Goal: Task Accomplishment & Management: Complete application form

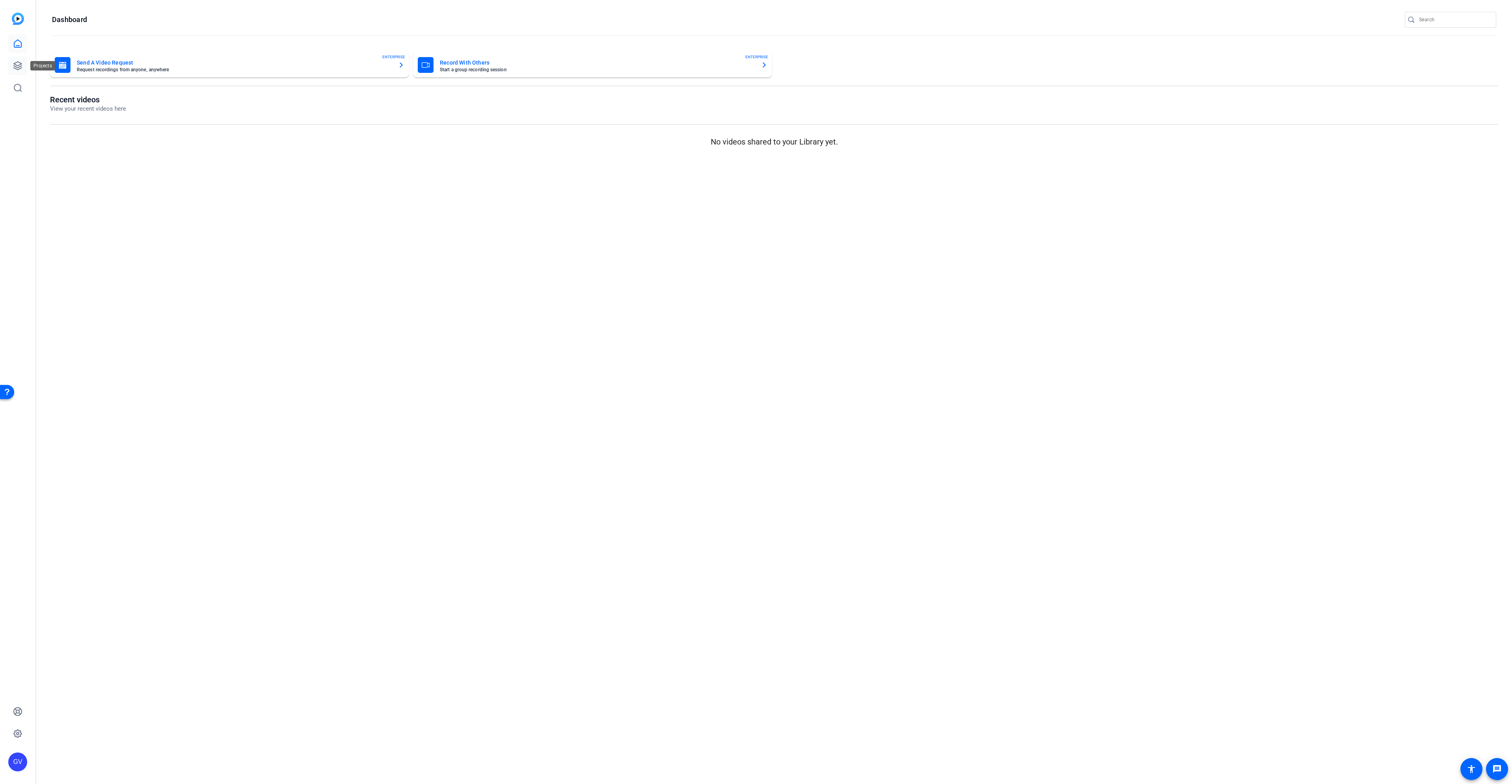
click at [20, 63] on icon at bounding box center [17, 65] width 8 height 8
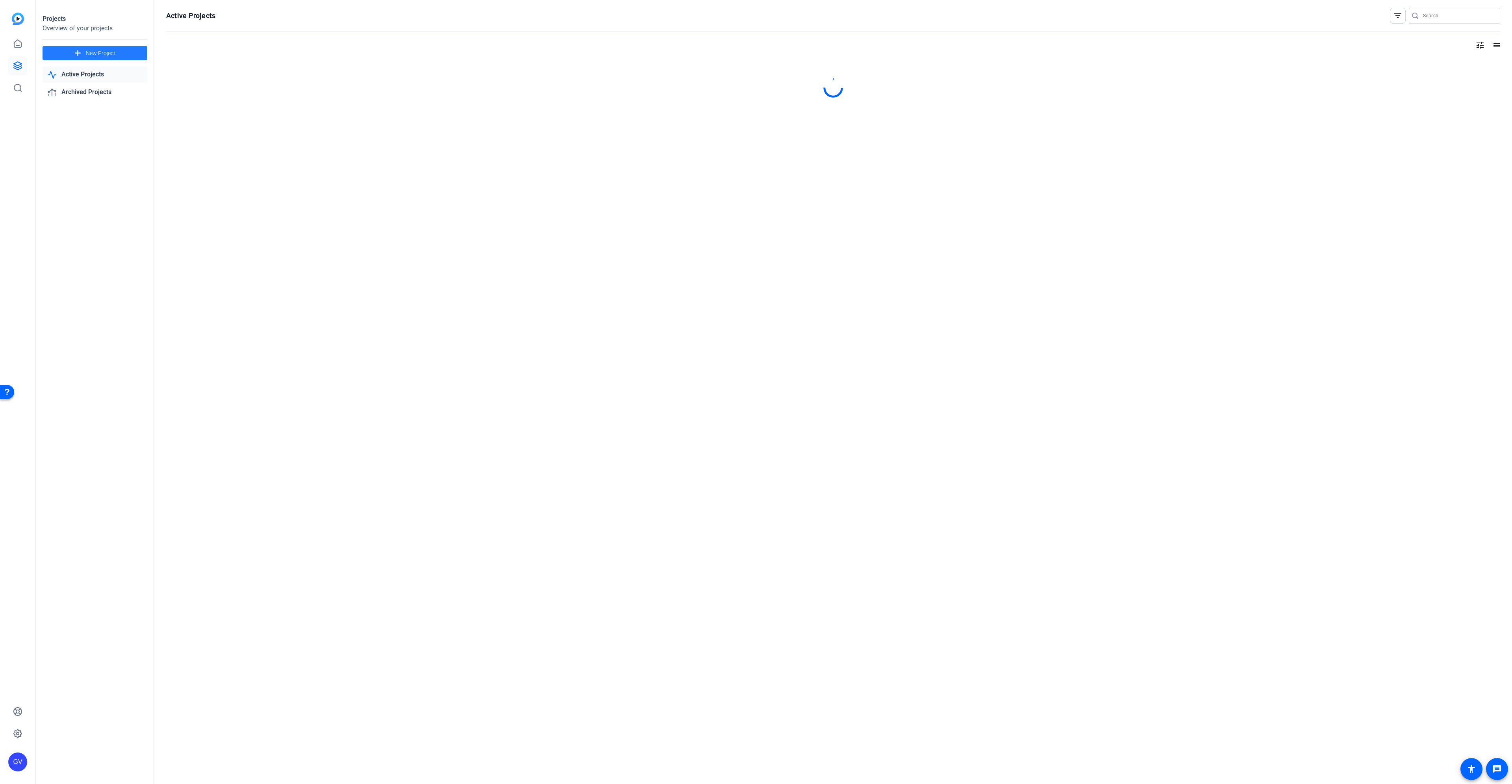
click at [85, 55] on span at bounding box center [95, 53] width 104 height 19
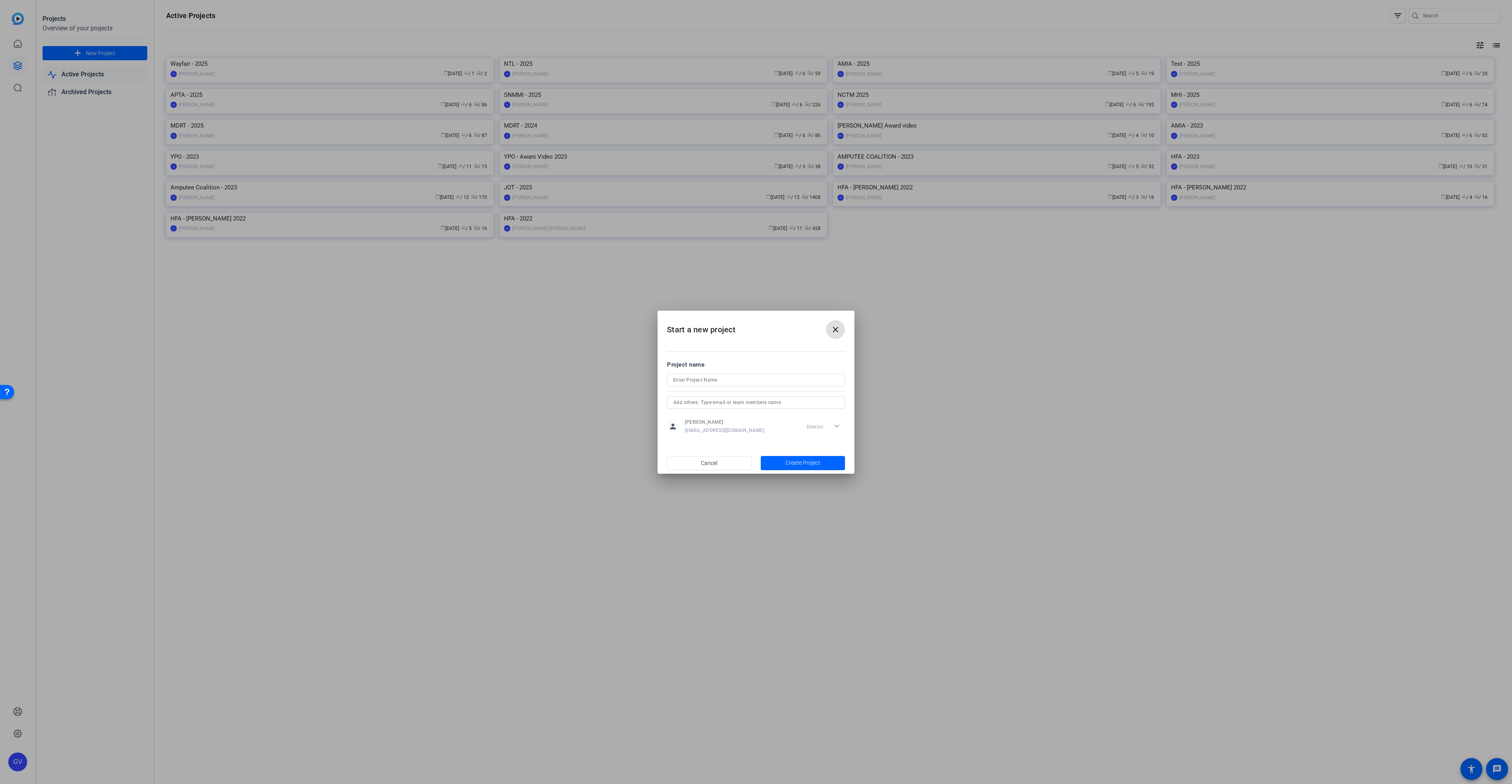
drag, startPoint x: 836, startPoint y: 332, endPoint x: 831, endPoint y: 331, distance: 5.1
click at [836, 332] on mat-icon "close" at bounding box center [835, 329] width 9 height 9
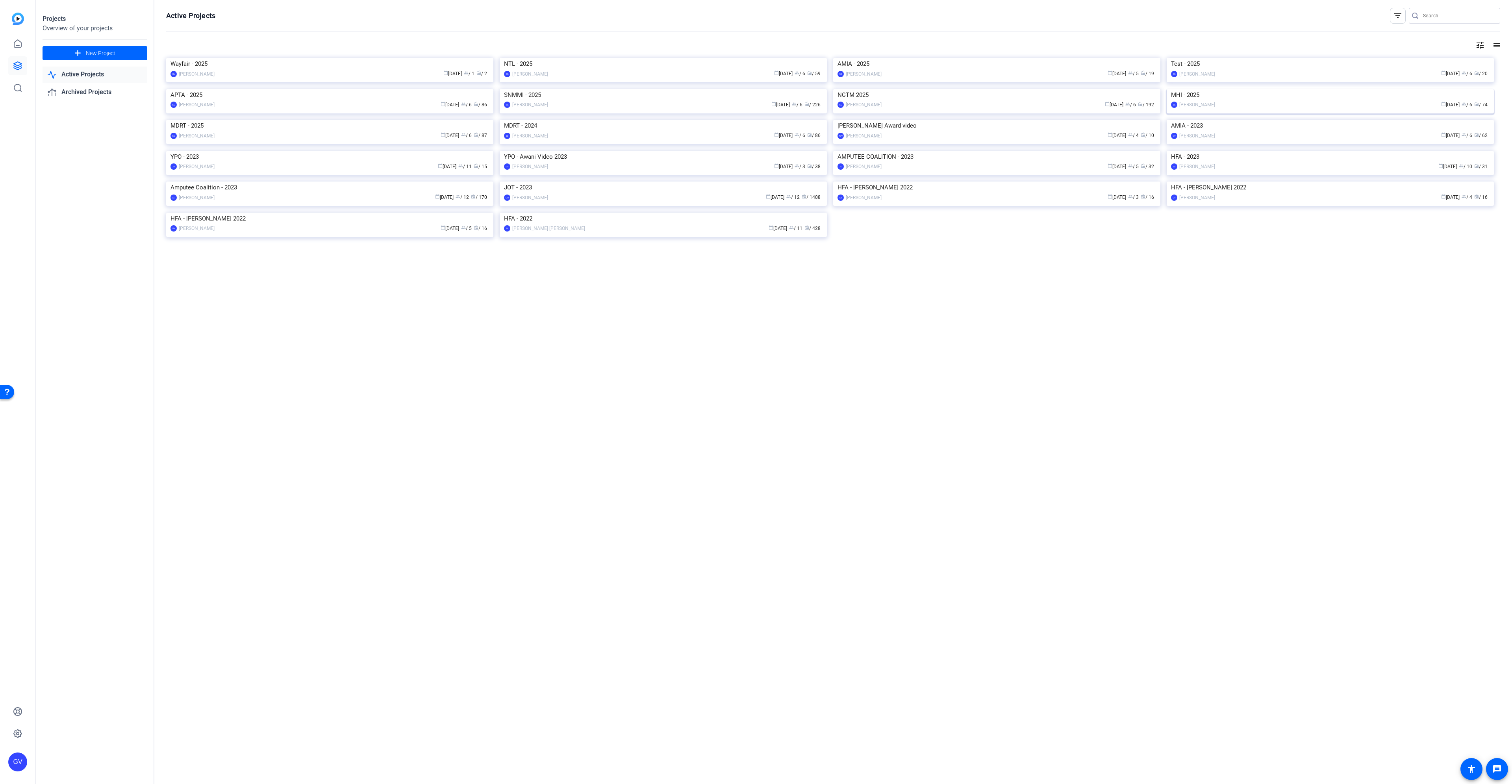
click at [1324, 89] on img at bounding box center [1330, 89] width 327 height 0
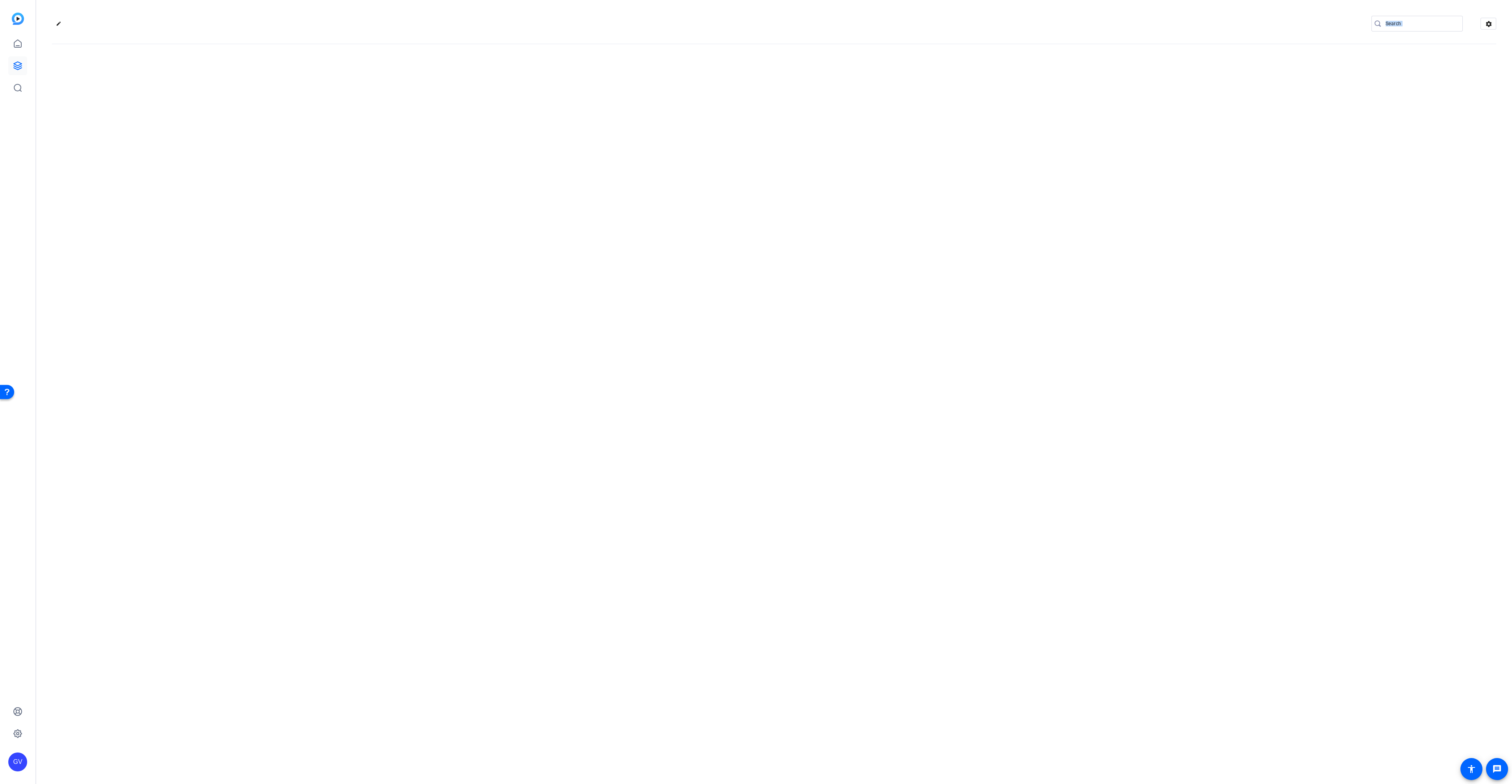
click at [1324, 196] on div "edit settings" at bounding box center [774, 392] width 1476 height 784
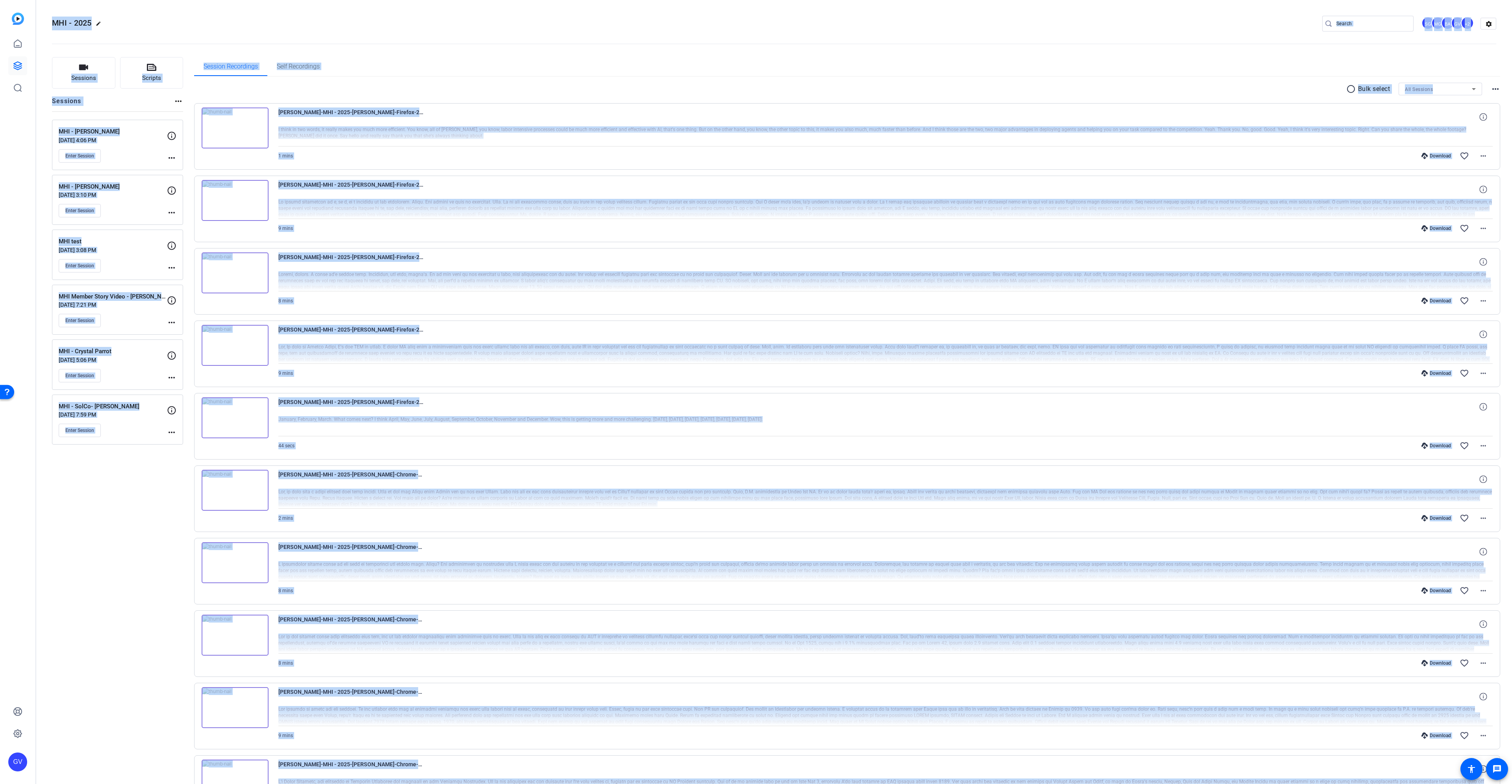
click at [95, 574] on div "Sessions Scripts Sessions more_horiz MHI - Thomas Sep 03, 2025 @ 4:06 PM Enter …" at bounding box center [117, 459] width 131 height 804
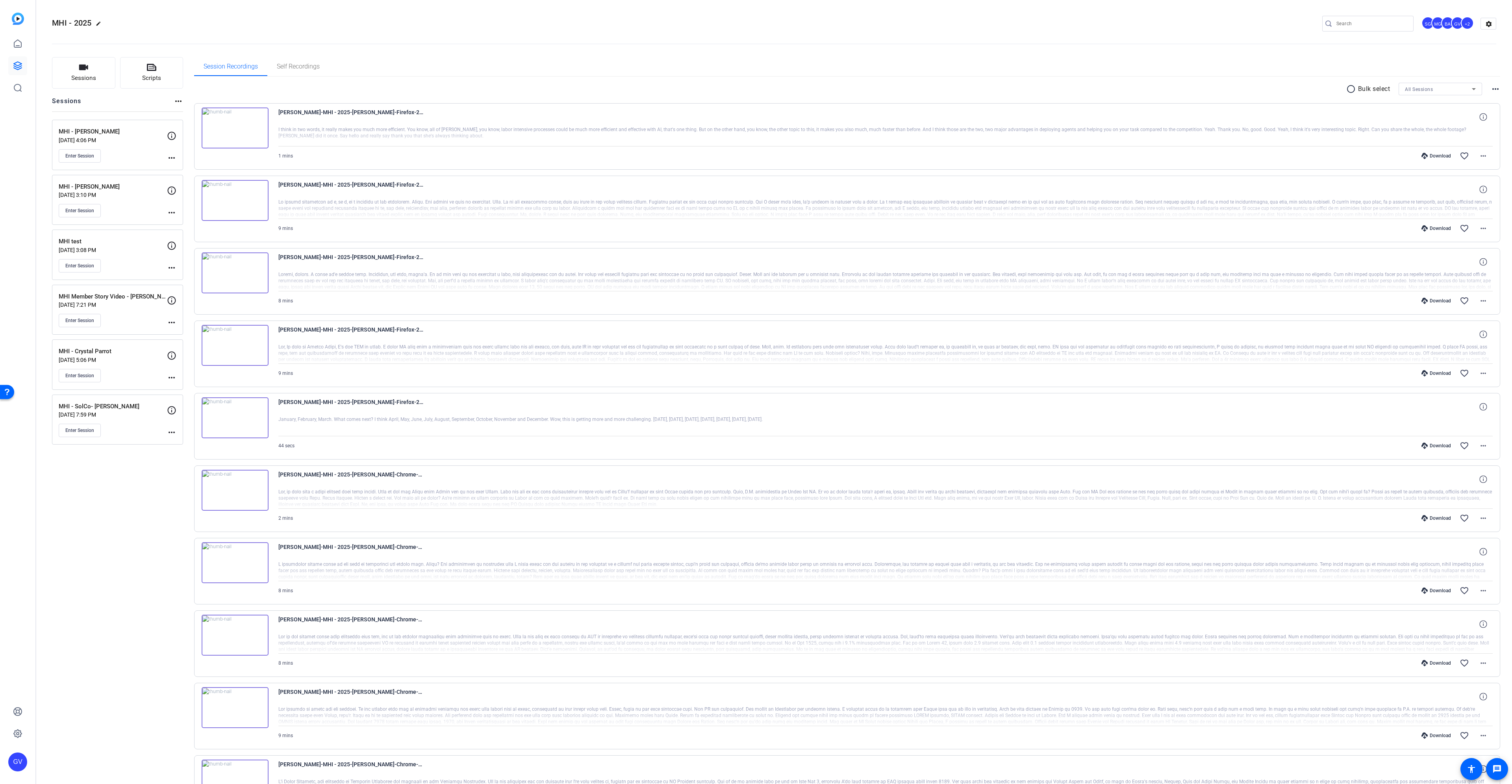
click at [234, 198] on img at bounding box center [235, 201] width 67 height 41
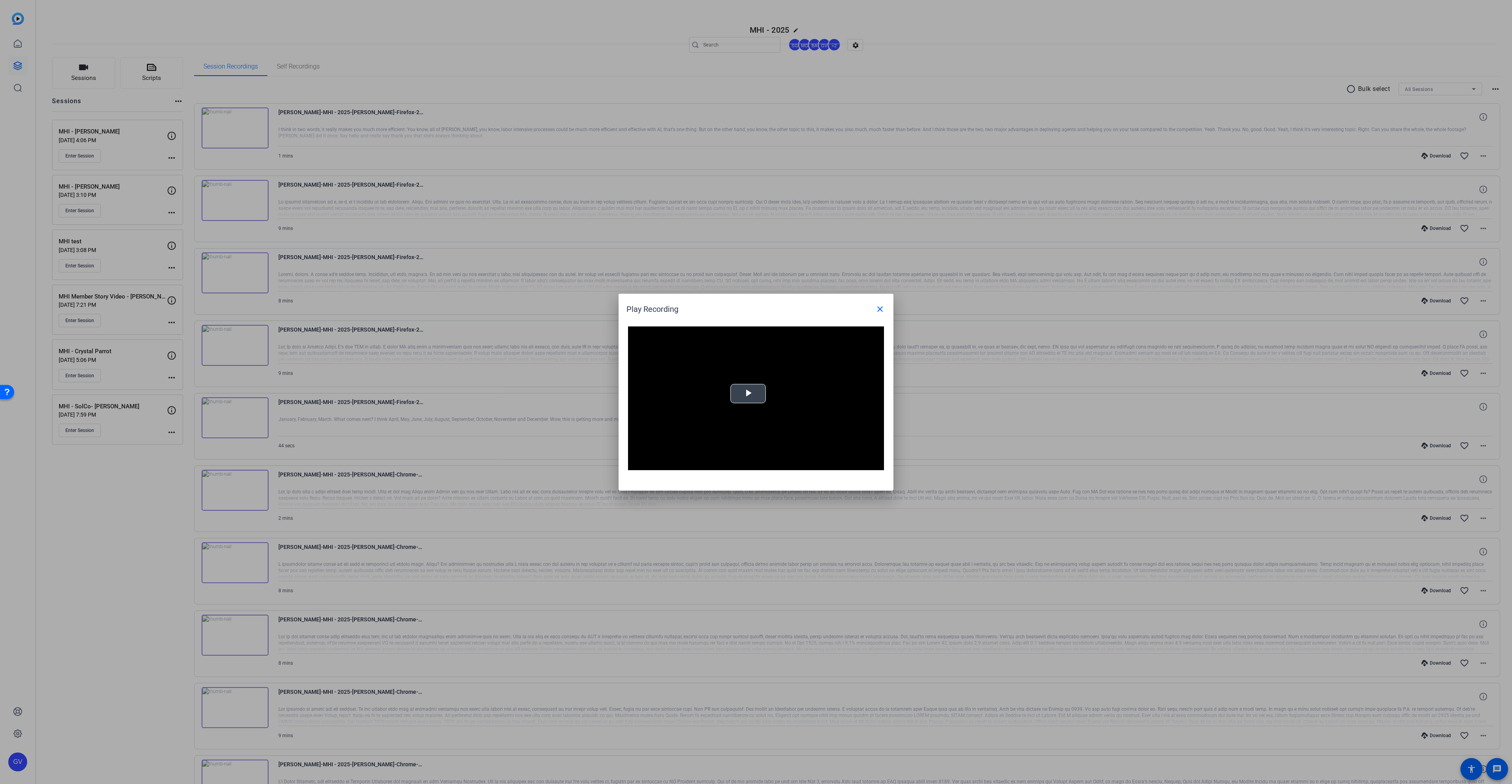
click at [748, 393] on span "Video Player" at bounding box center [748, 393] width 0 height 0
click at [698, 467] on div "Loaded : 100.00% 1:45 0:04" at bounding box center [747, 464] width 176 height 12
click at [880, 310] on mat-icon "close" at bounding box center [880, 309] width 9 height 9
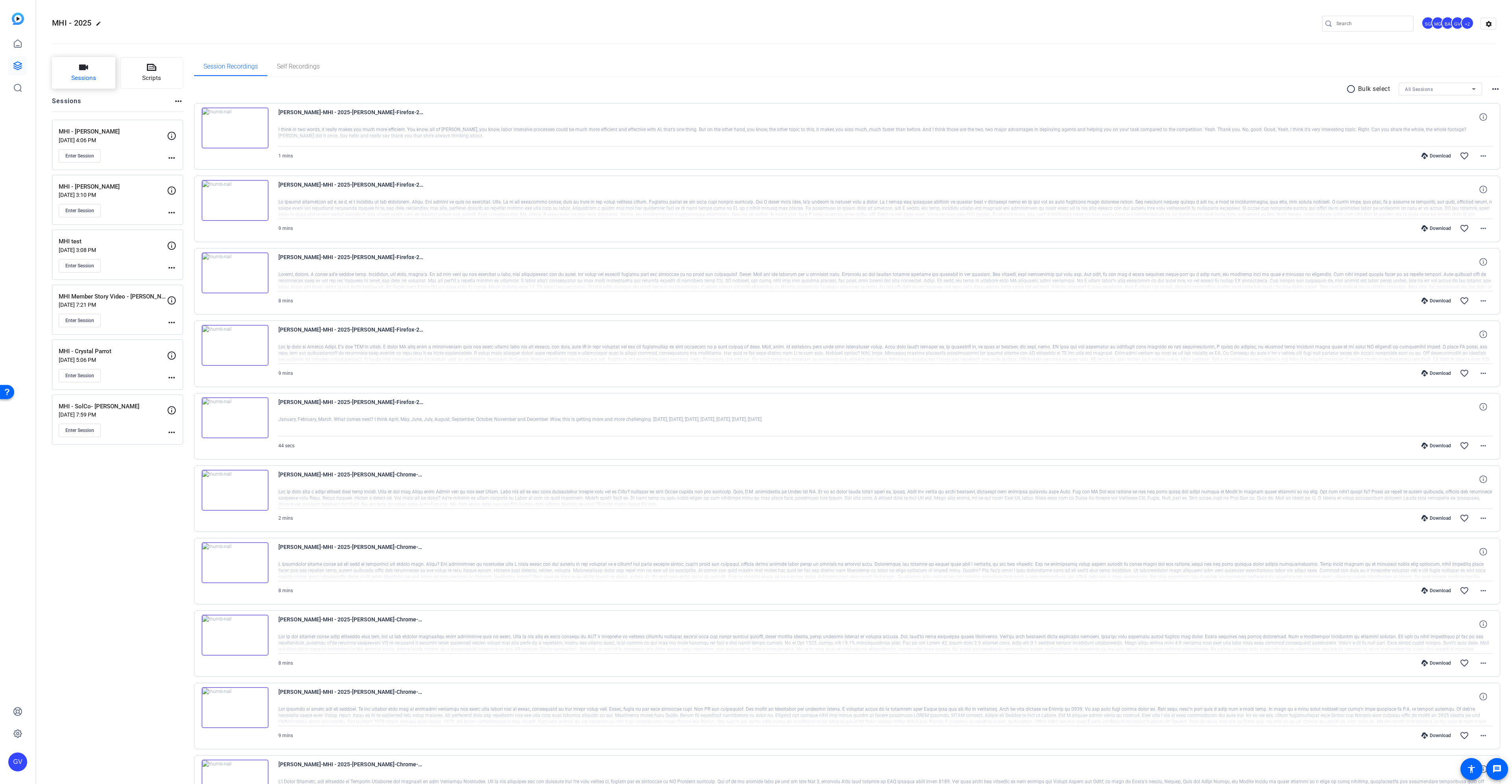
click at [75, 69] on button "Sessions" at bounding box center [84, 73] width 63 height 32
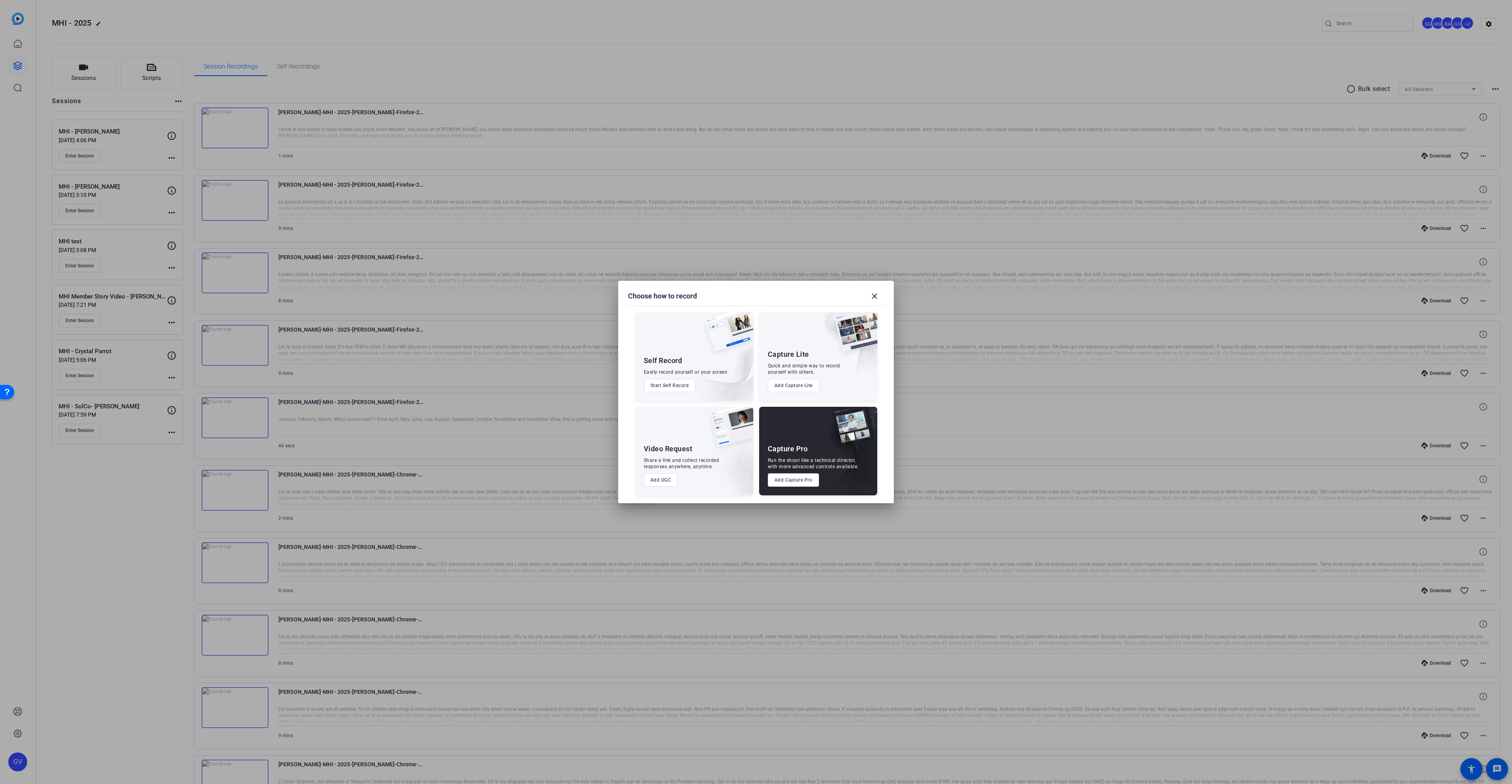
click at [798, 479] on button "Add Capture Pro" at bounding box center [794, 479] width 52 height 13
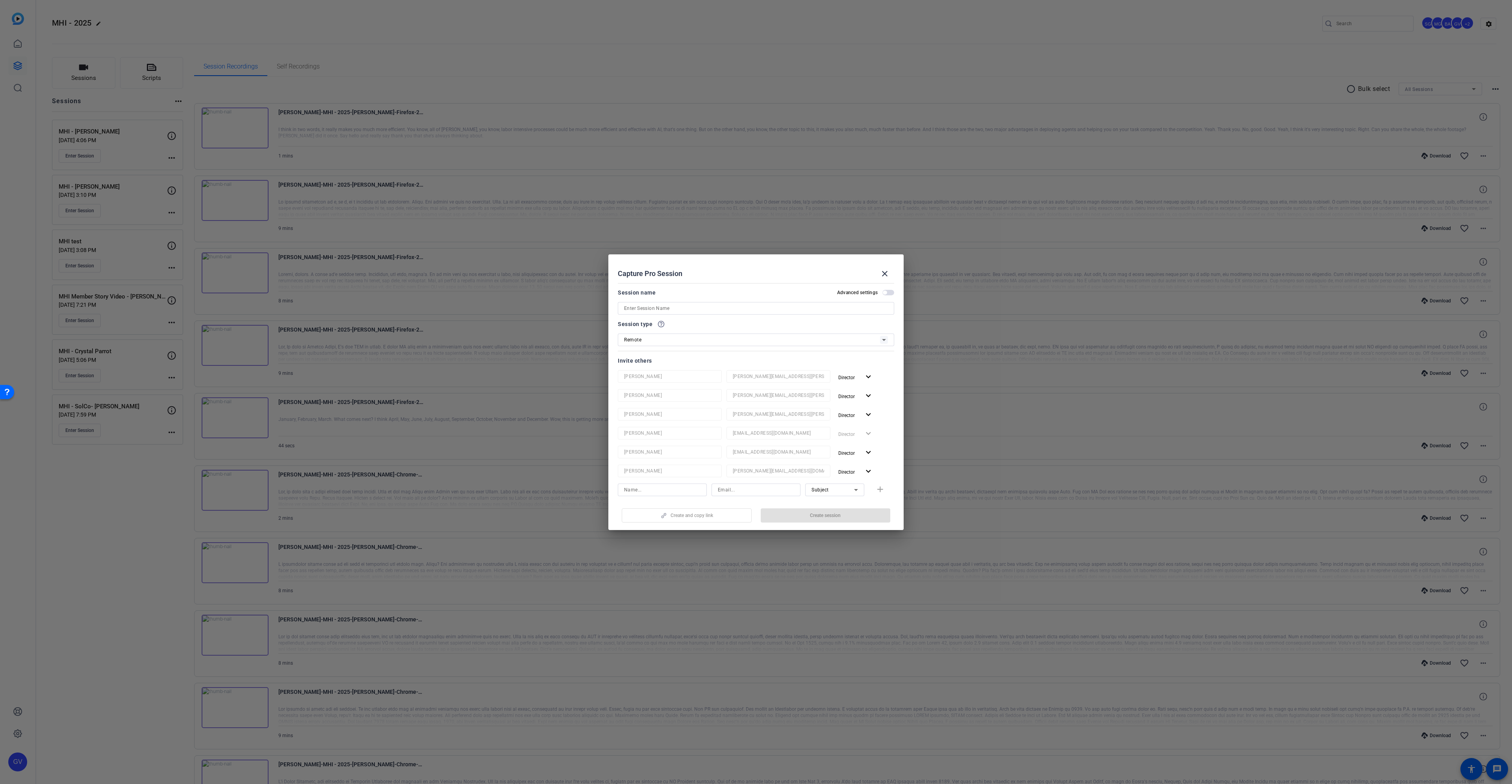
click at [700, 309] on input at bounding box center [755, 308] width 264 height 9
paste input "MHI"
click at [671, 305] on input "MHI" at bounding box center [755, 308] width 264 height 9
paste input "Franck Gayraud"
click at [635, 309] on input "MHI Franck Gayraud" at bounding box center [755, 308] width 264 height 9
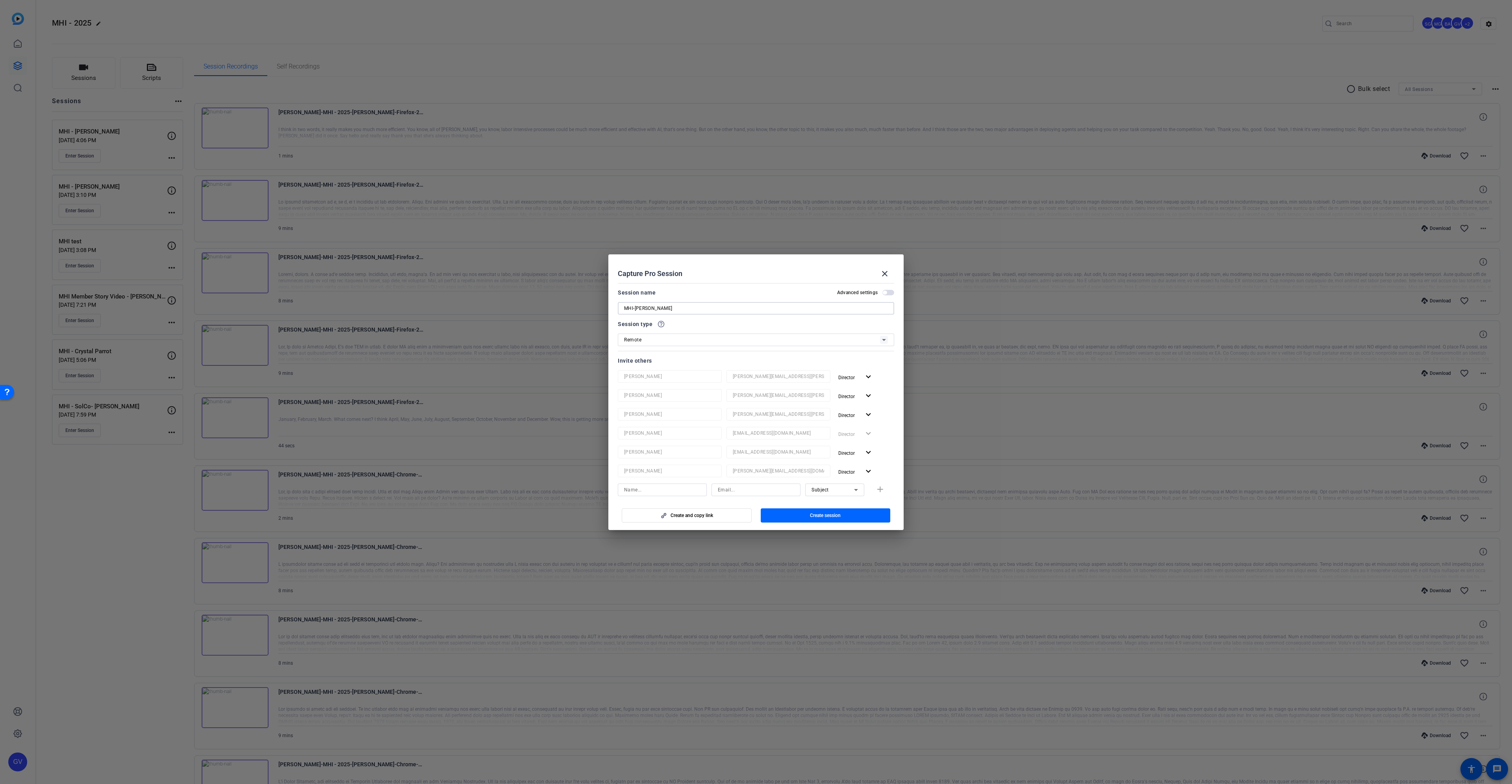
type input "MHI-Franck Gayraud"
click at [759, 487] on input at bounding box center [756, 489] width 76 height 9
paste input "nick.ginter@workerbee.tv"
drag, startPoint x: 724, startPoint y: 488, endPoint x: 713, endPoint y: 481, distance: 13.0
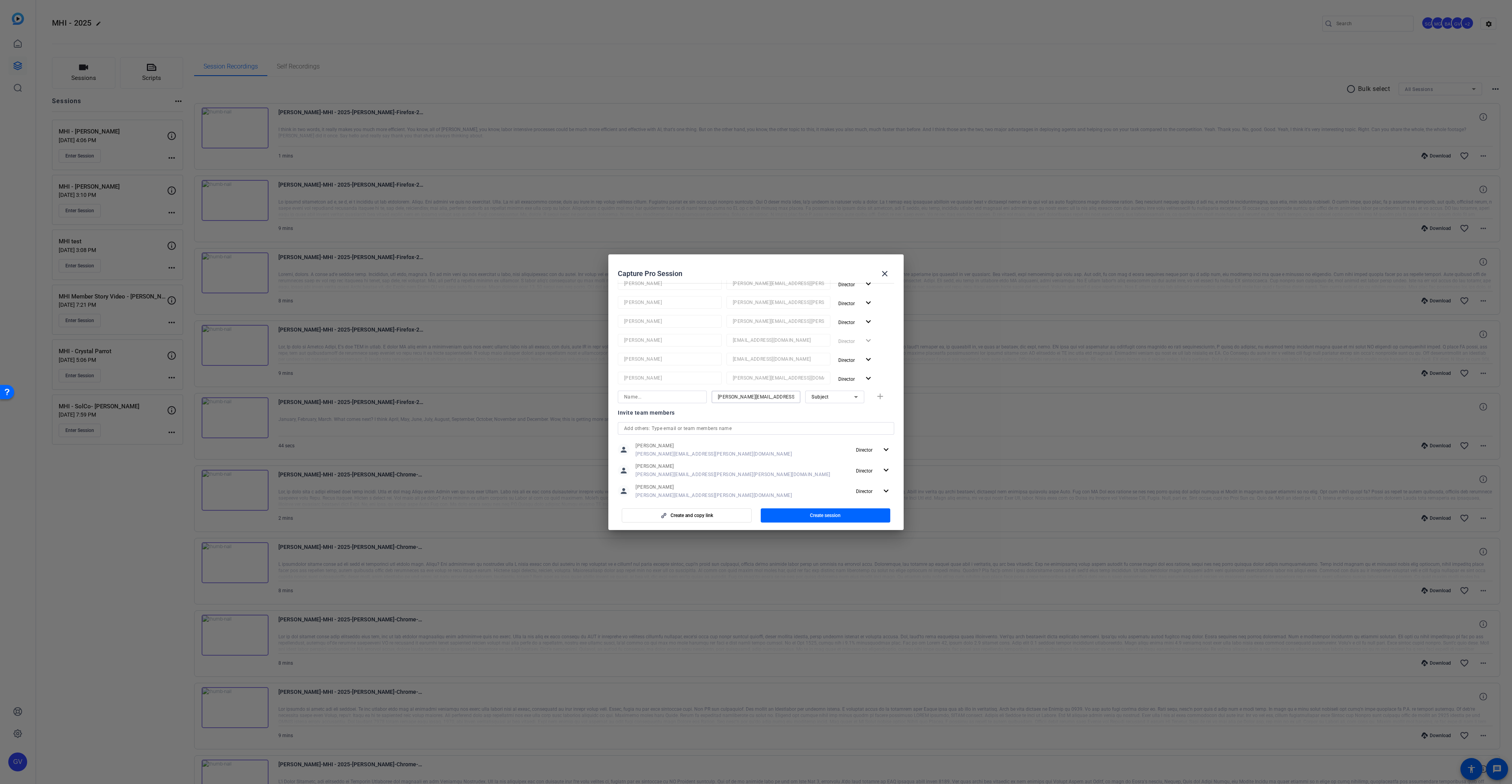
click at [708, 491] on openreel-capture-pro-session-invite-users "Invite others Scott Grant Scott.Grant@workerbee.tv Director expand_more Manuel …" at bounding box center [756, 415] width 276 height 306
type input "nick.ginter@workerbee.tv"
click at [678, 397] on input at bounding box center [662, 394] width 76 height 9
paste input "nick"
type input "nick"
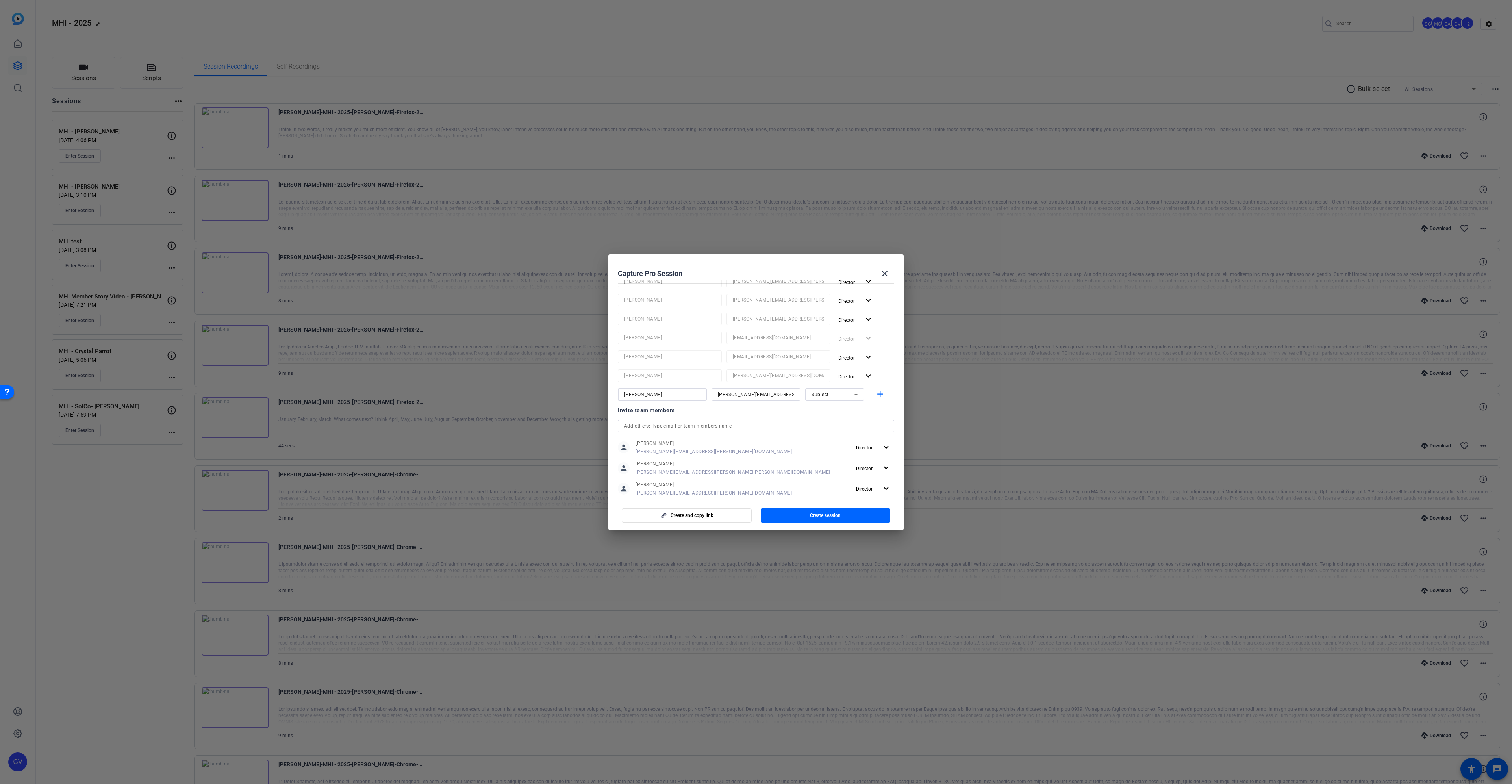
click at [829, 394] on div "Subject" at bounding box center [833, 394] width 42 height 10
click at [837, 413] on mat-option "Collaborator" at bounding box center [831, 410] width 59 height 12
click at [878, 396] on mat-icon "add" at bounding box center [880, 394] width 10 height 10
click at [750, 413] on input at bounding box center [756, 413] width 76 height 9
paste input "nima.tandukar@talewinddigital.com"
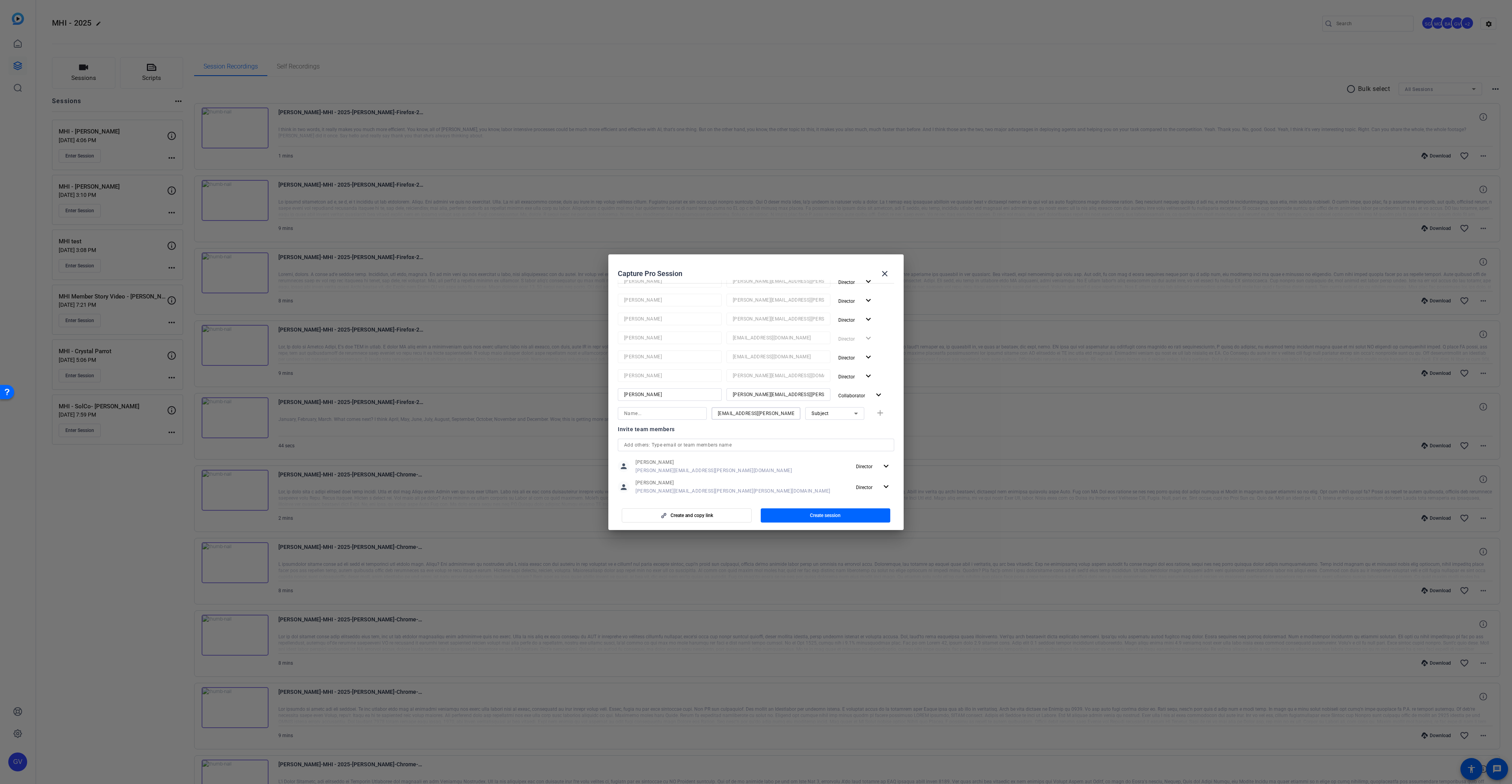
scroll to position [0, 6]
type input "nima.tandukar@talewinddigital.com"
click at [639, 417] on input at bounding box center [662, 413] width 76 height 9
paste input "nima"
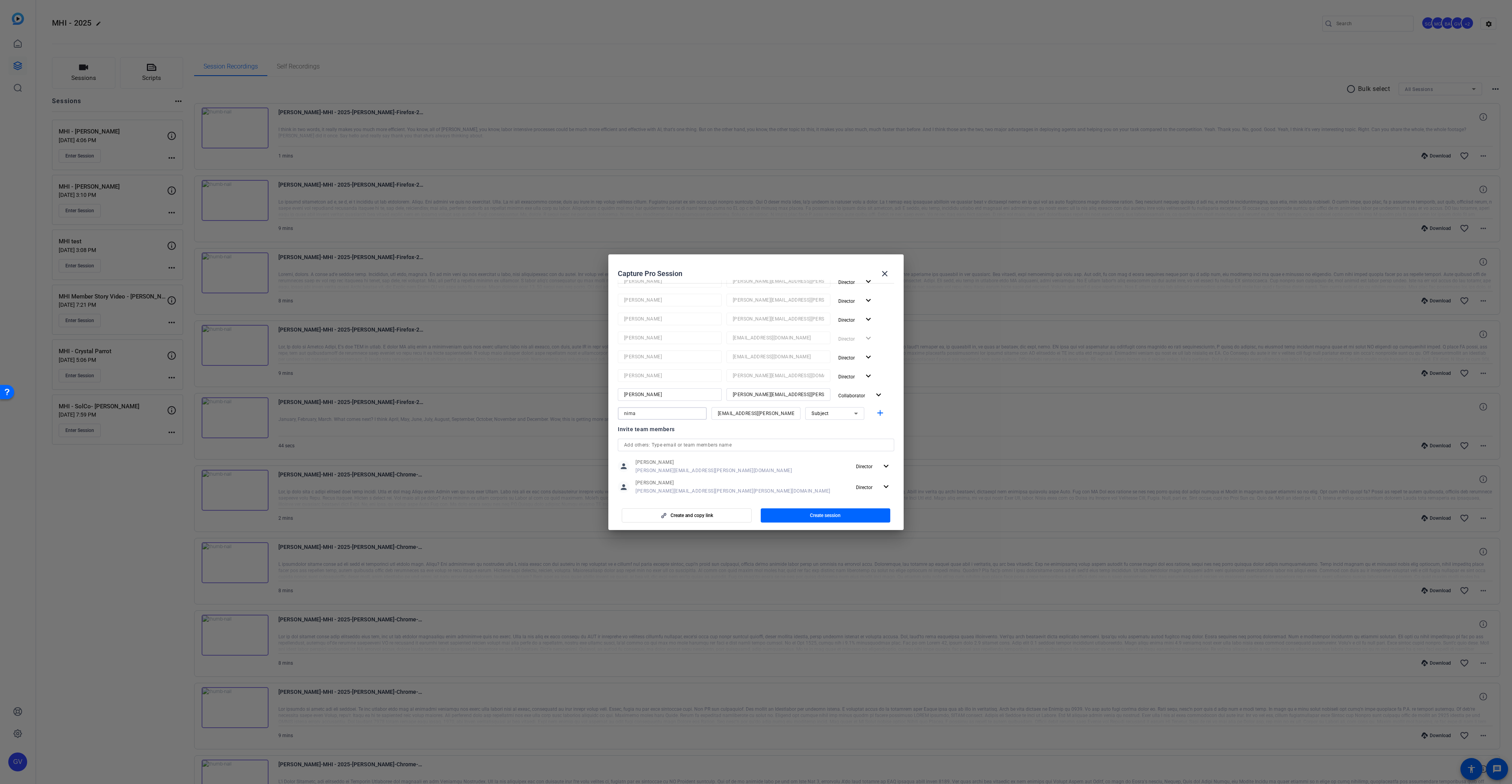
type input "nima"
click at [805, 415] on div "Subject" at bounding box center [835, 413] width 59 height 12
click at [819, 438] on span "Watcher" at bounding box center [817, 442] width 19 height 9
click at [879, 413] on mat-icon "add" at bounding box center [880, 413] width 10 height 10
click at [772, 432] on input at bounding box center [756, 432] width 76 height 9
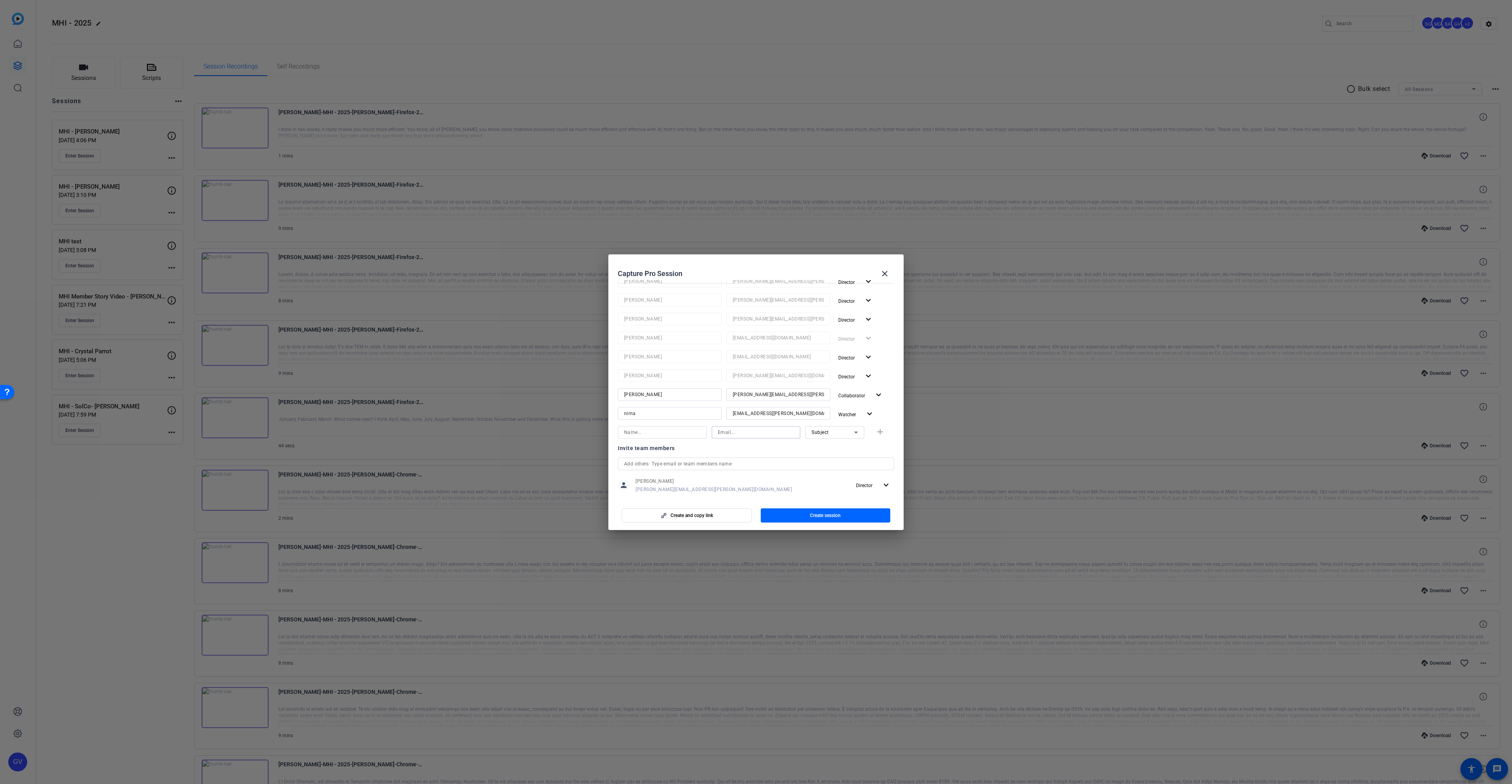
paste input "franck.gayraud@blaxtair.com"
drag, startPoint x: 729, startPoint y: 433, endPoint x: 701, endPoint y: 434, distance: 28.0
click at [701, 434] on div "franck.gayraud@blaxtair.com Subject add" at bounding box center [756, 432] width 276 height 12
type input "franck.gayraud@blaxtair.com"
click at [674, 436] on input at bounding box center [662, 432] width 76 height 9
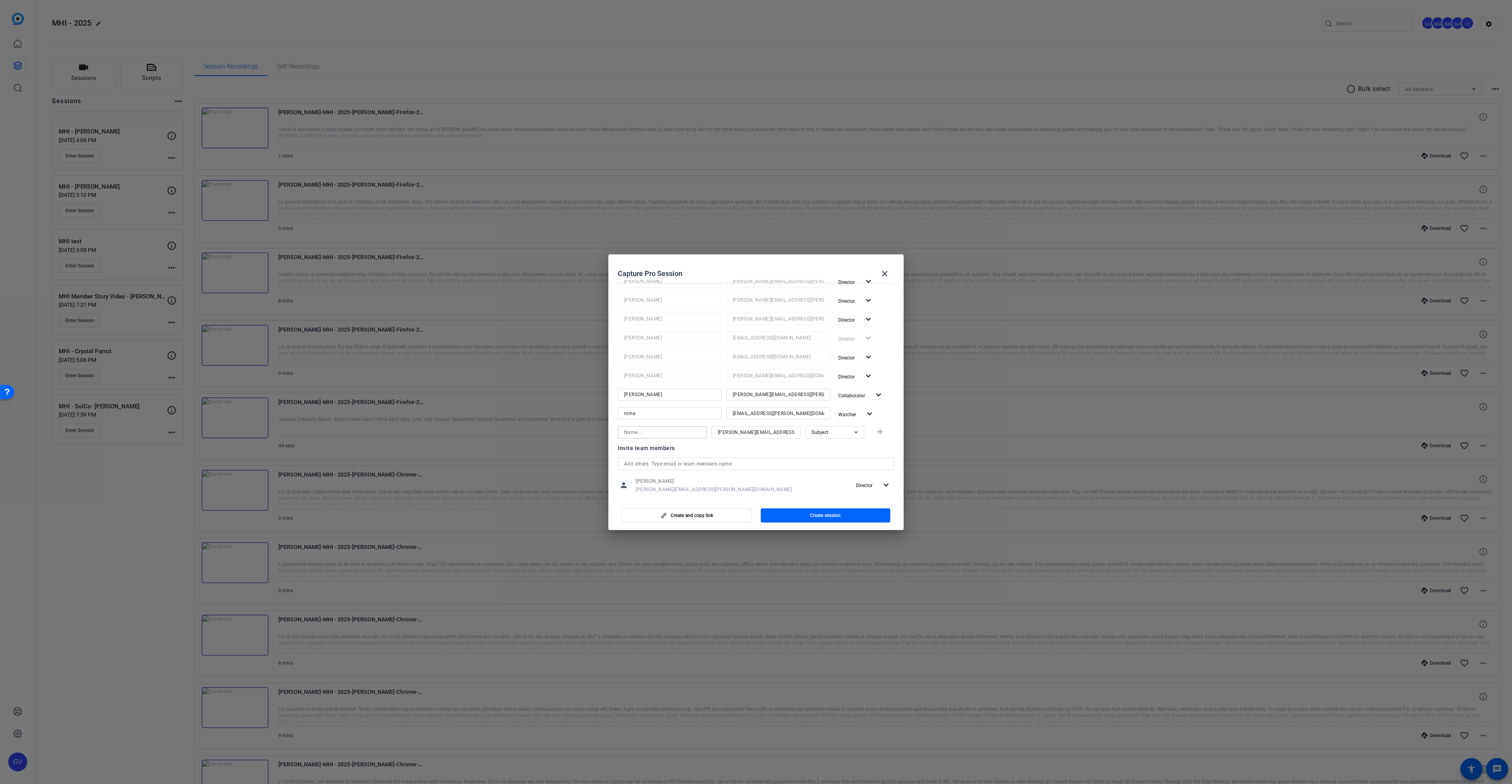
paste input "franck"
type input "franck"
click at [878, 433] on mat-icon "add" at bounding box center [880, 432] width 10 height 10
click at [825, 518] on span "Create session" at bounding box center [825, 515] width 31 height 6
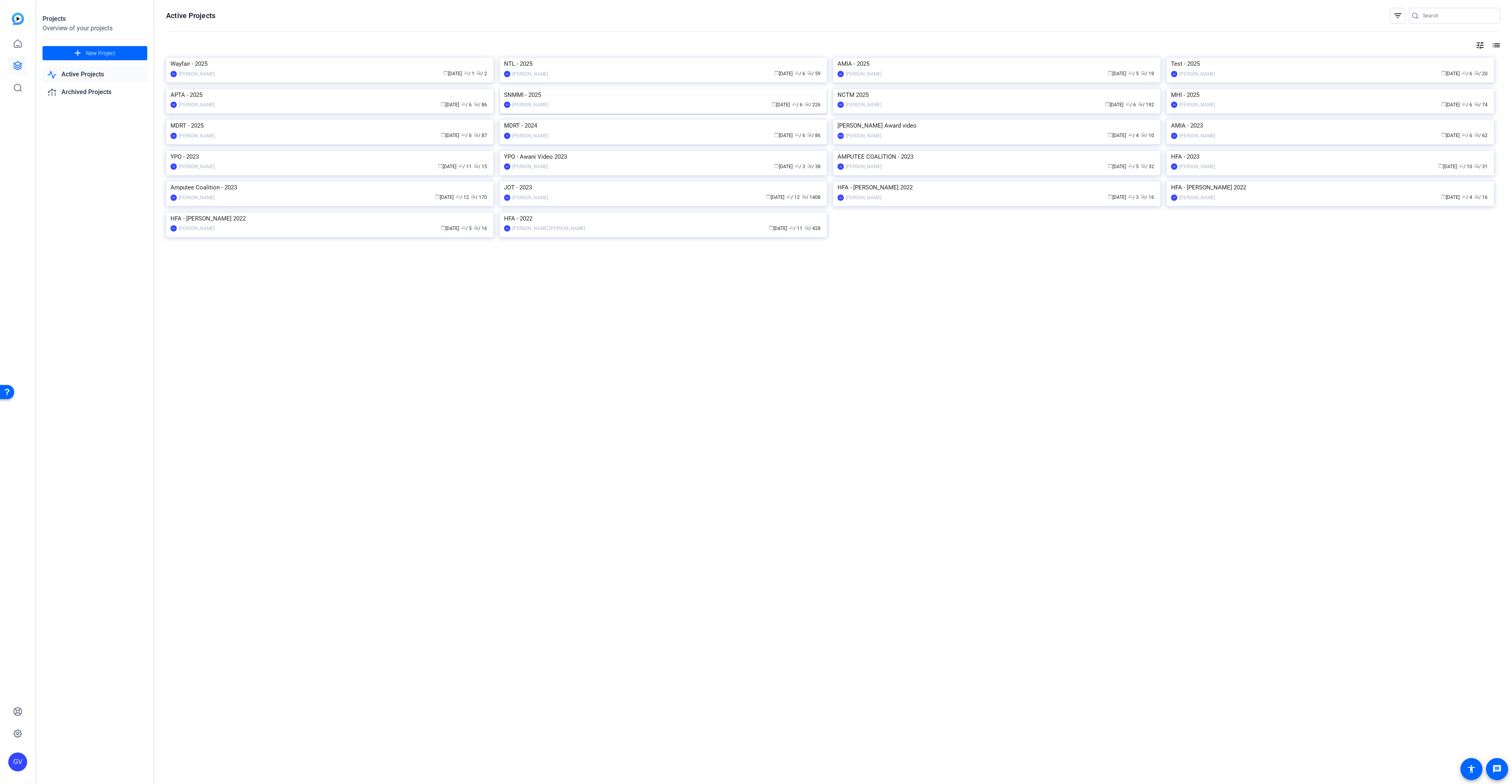
click at [599, 89] on img at bounding box center [663, 89] width 327 height 0
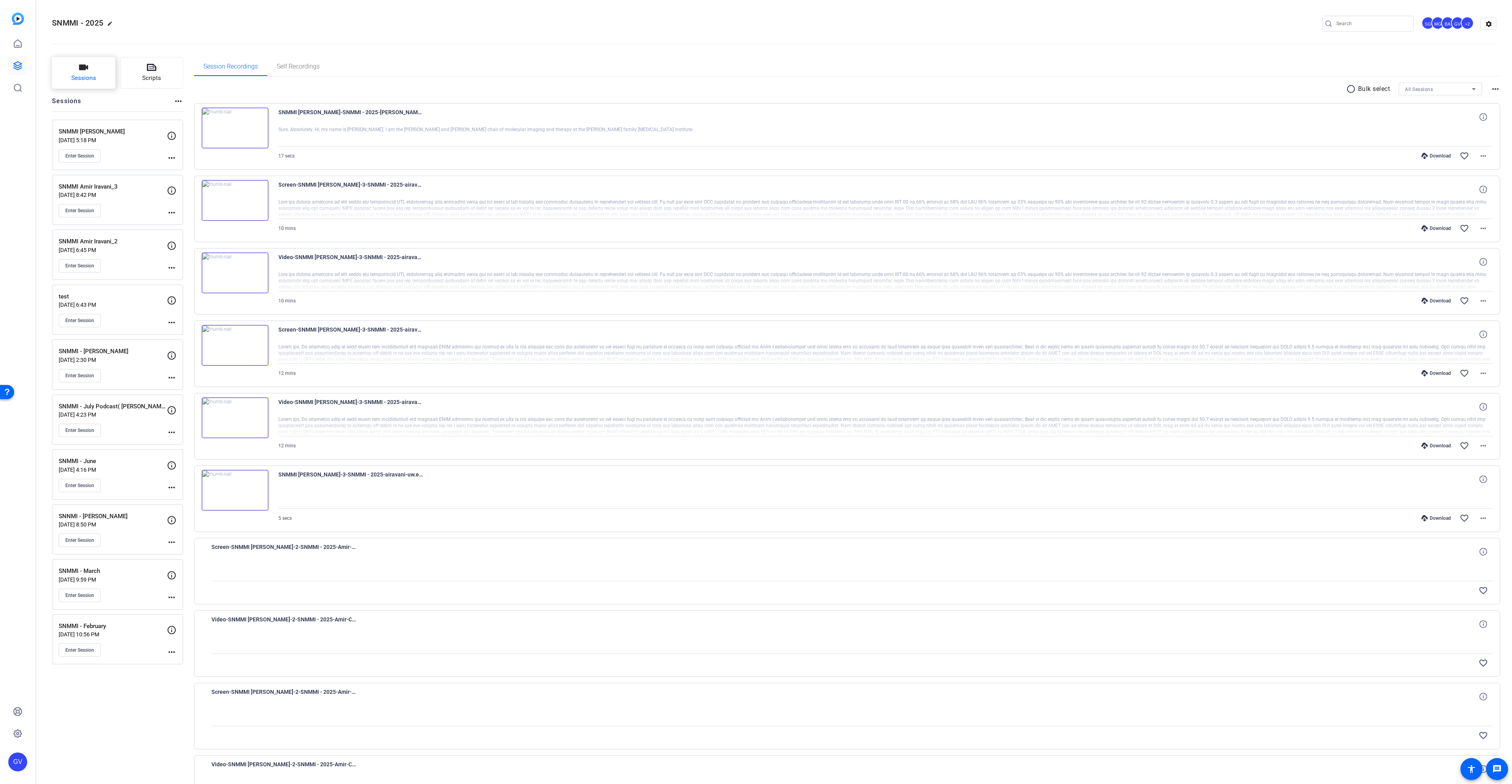
click at [95, 80] on span "Sessions" at bounding box center [83, 77] width 25 height 9
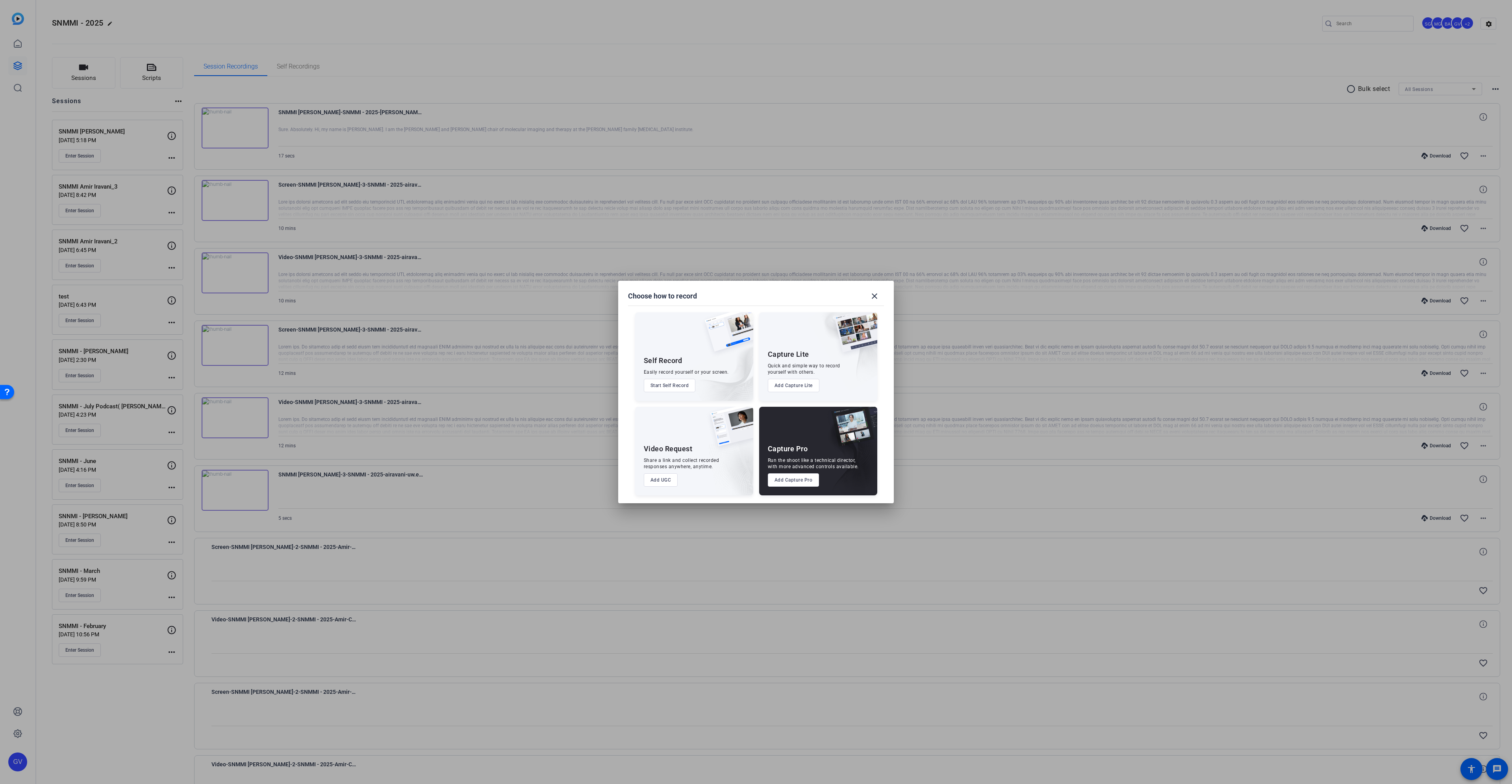
click at [795, 484] on button "Add Capture Pro" at bounding box center [794, 479] width 52 height 13
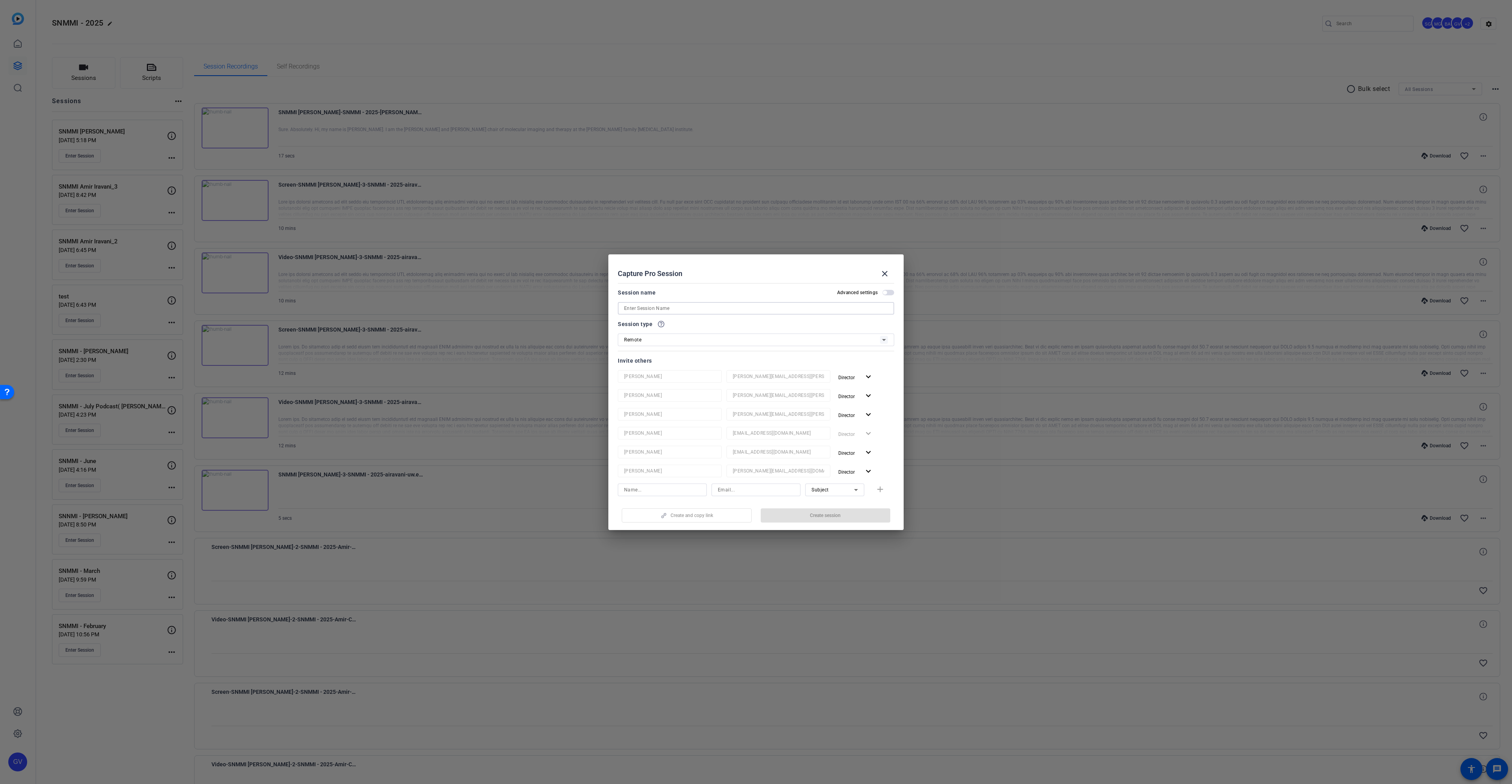
click at [691, 303] on input at bounding box center [755, 308] width 264 height 9
paste input "SNMMI [PERSON_NAME]"
type input "SNMMI [PERSON_NAME]"
click at [759, 492] on input at bounding box center [756, 489] width 76 height 9
paste input "sebastien.ball@workerbeetv.com"
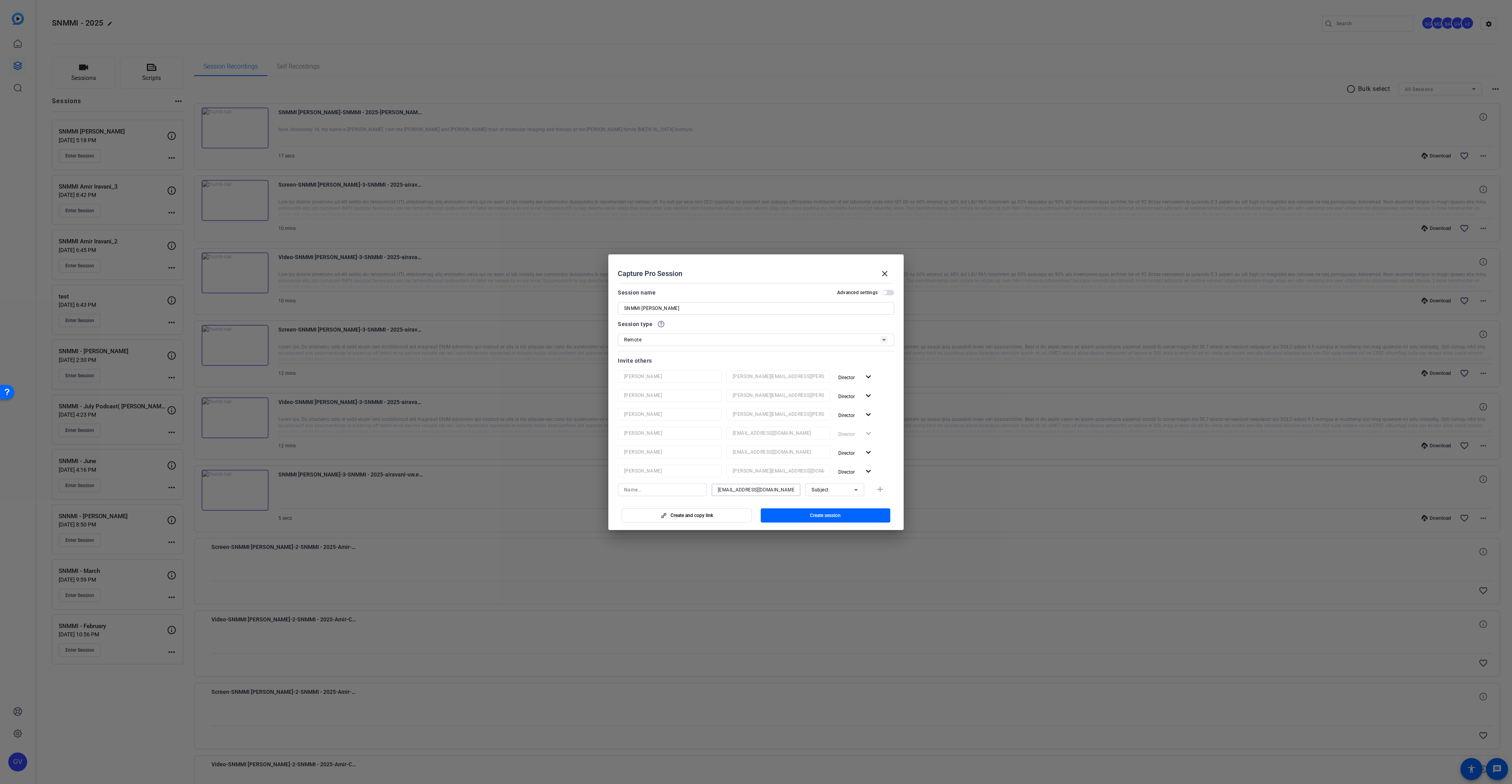
type input "sebastien.ball@workerbeetv.com"
click at [847, 492] on div "Subject" at bounding box center [833, 489] width 42 height 10
click at [835, 506] on span "Collaborator" at bounding box center [822, 505] width 29 height 9
drag, startPoint x: 737, startPoint y: 491, endPoint x: 698, endPoint y: 491, distance: 39.0
click at [698, 491] on div "sebastien.ball@workerbeetv.com Collaborator add" at bounding box center [756, 489] width 276 height 12
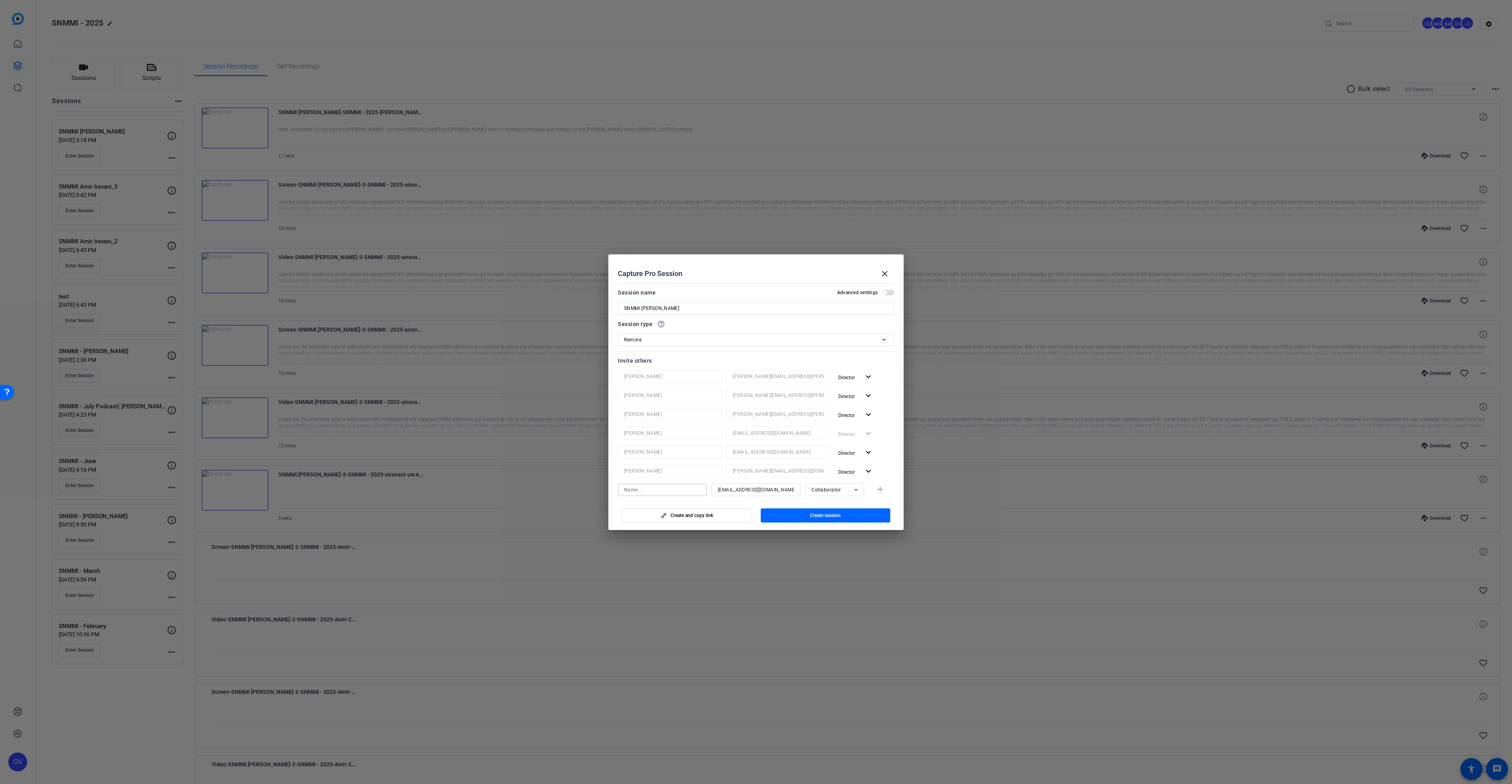
click at [691, 487] on input at bounding box center [662, 489] width 76 height 9
paste input "sebastien"
type input "sebastien"
click at [879, 490] on mat-icon "add" at bounding box center [880, 489] width 10 height 10
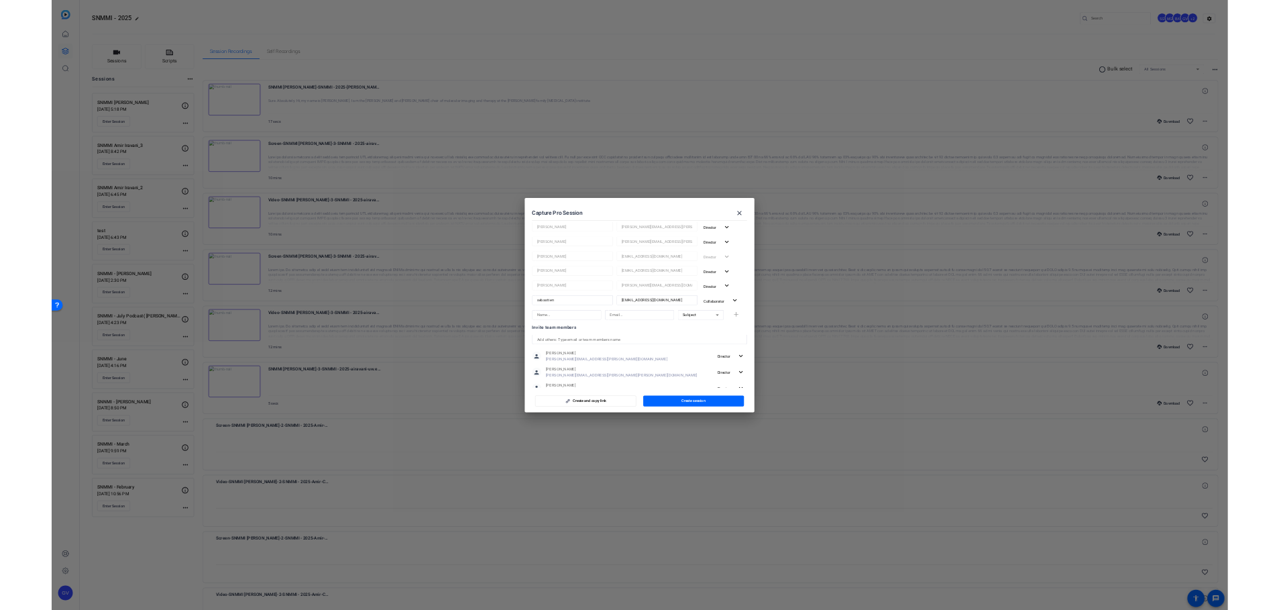
scroll to position [201, 0]
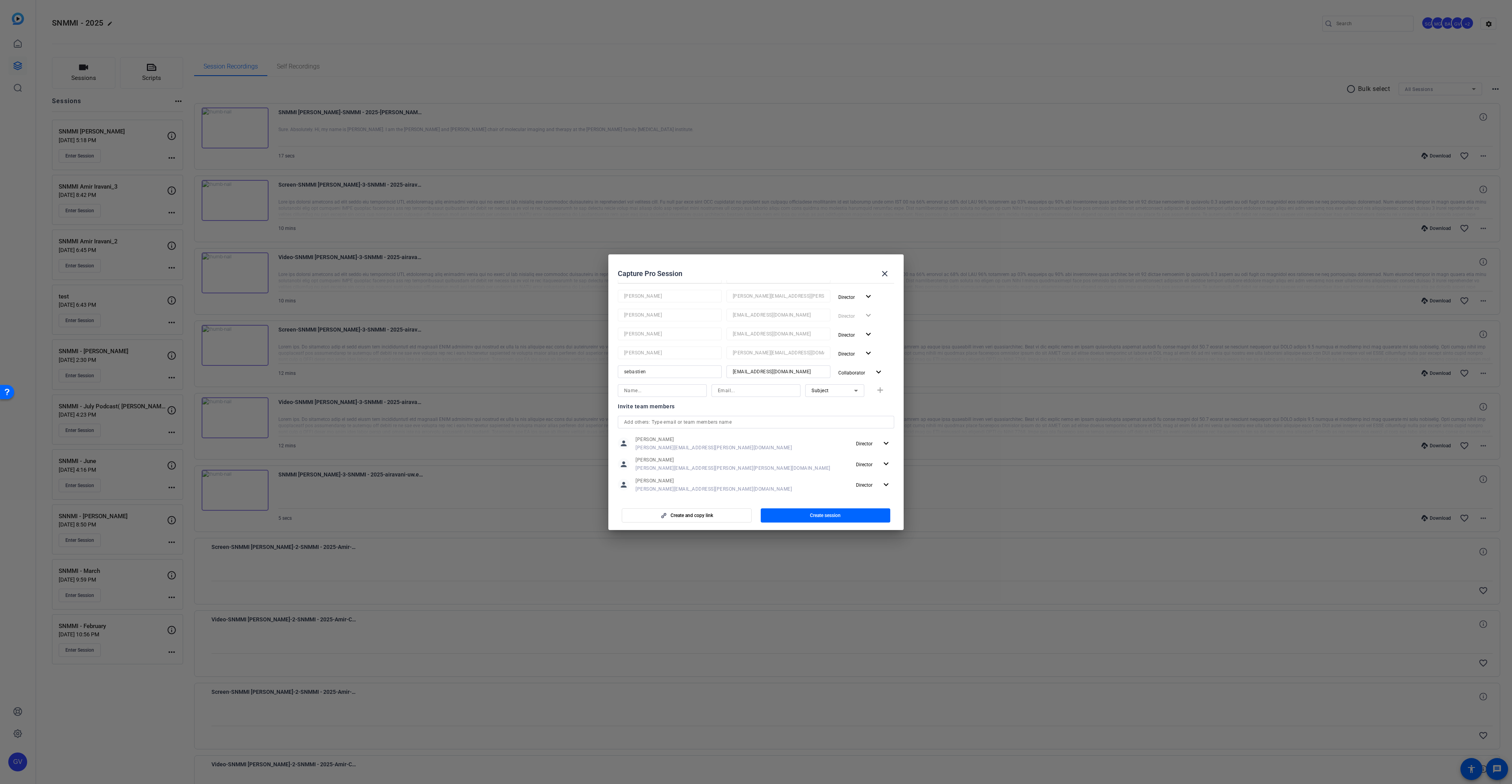
click at [759, 393] on input at bounding box center [756, 390] width 76 height 9
paste input "twylabb@hotmail.com"
type input "twylabb@hotmail.com"
click at [650, 388] on input at bounding box center [662, 390] width 76 height 9
paste input "Dr. Twyla"
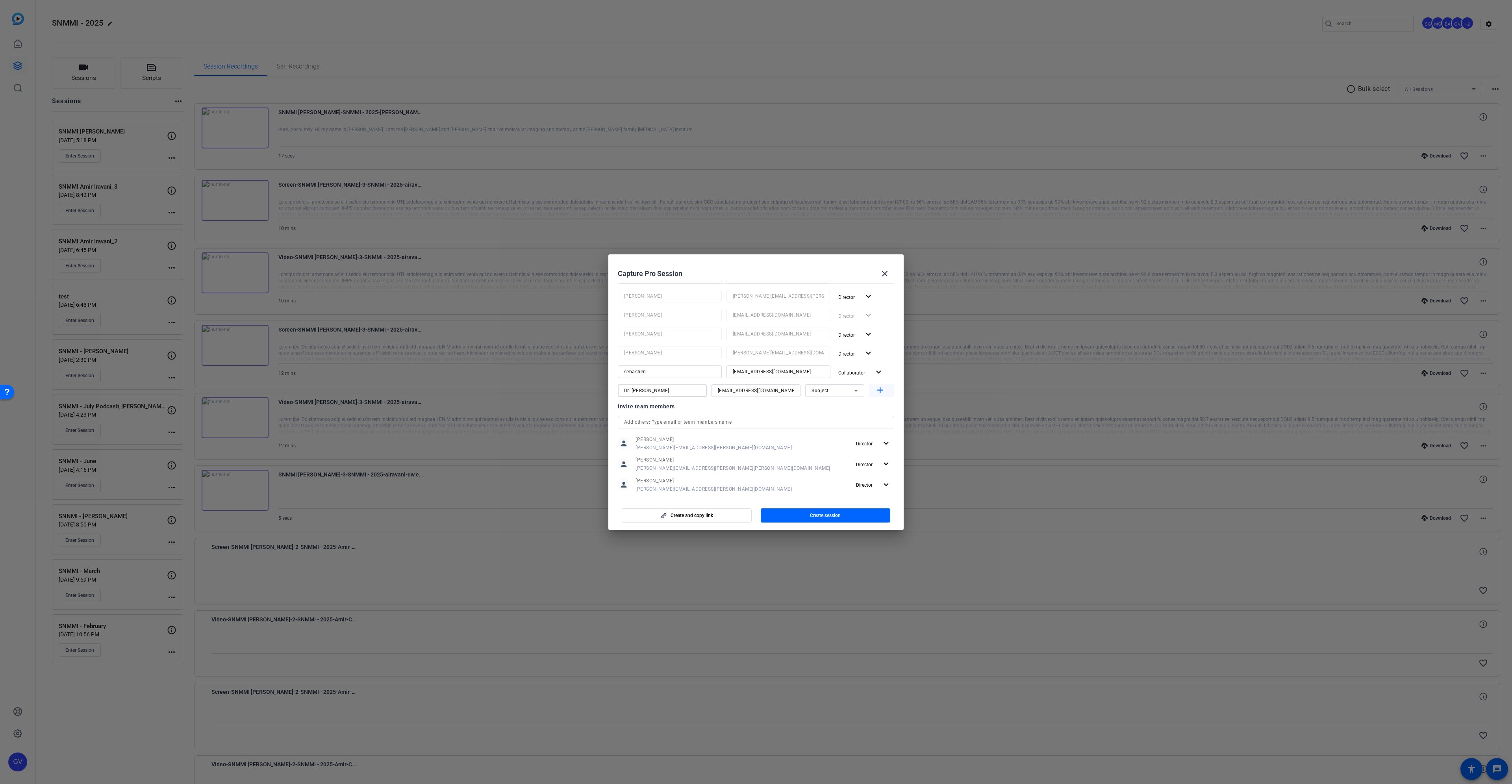
type input "Dr. Twyla"
click at [880, 394] on mat-icon "add" at bounding box center [880, 390] width 10 height 10
click at [827, 516] on span "Create session" at bounding box center [825, 515] width 31 height 6
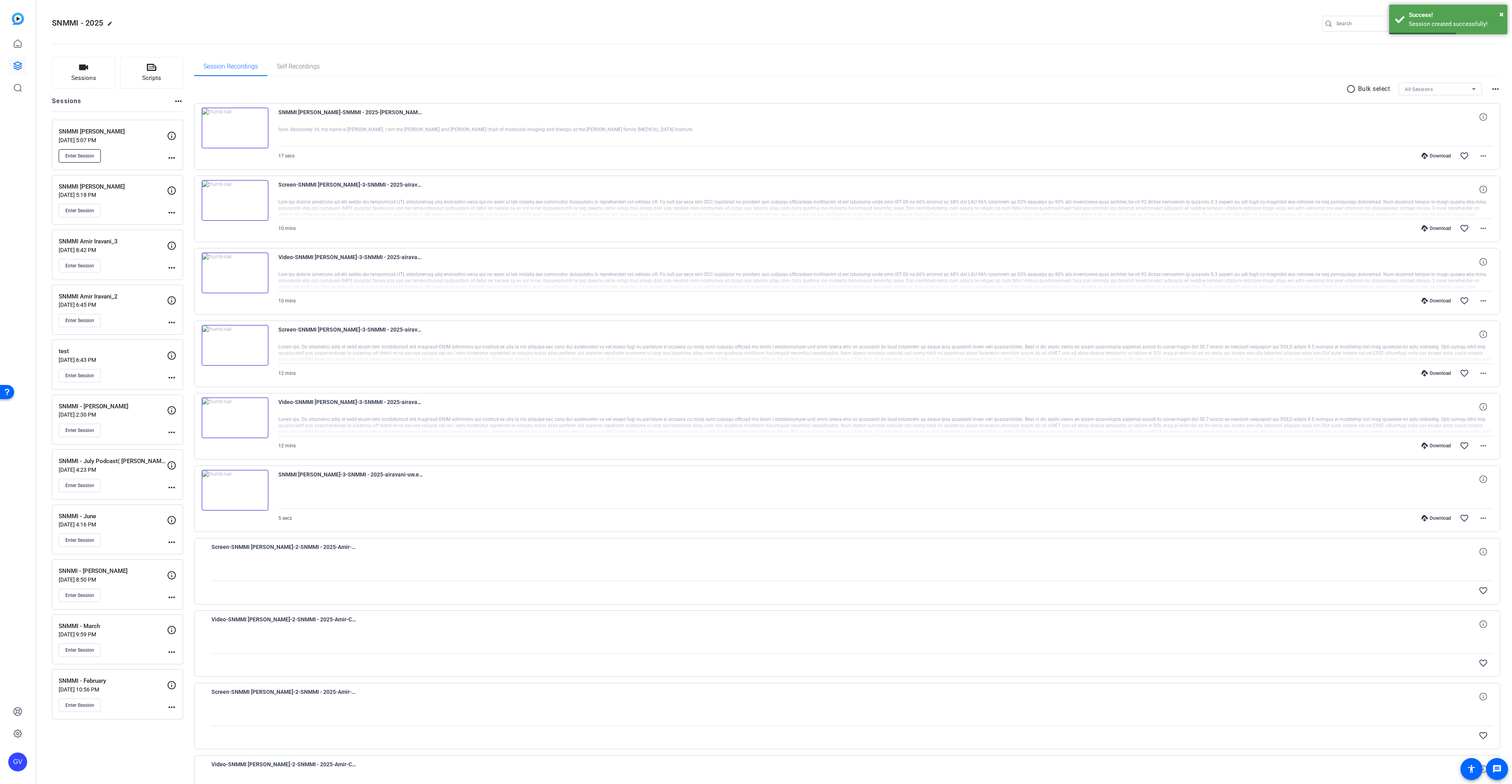
click at [91, 157] on span "Enter Session" at bounding box center [79, 156] width 29 height 6
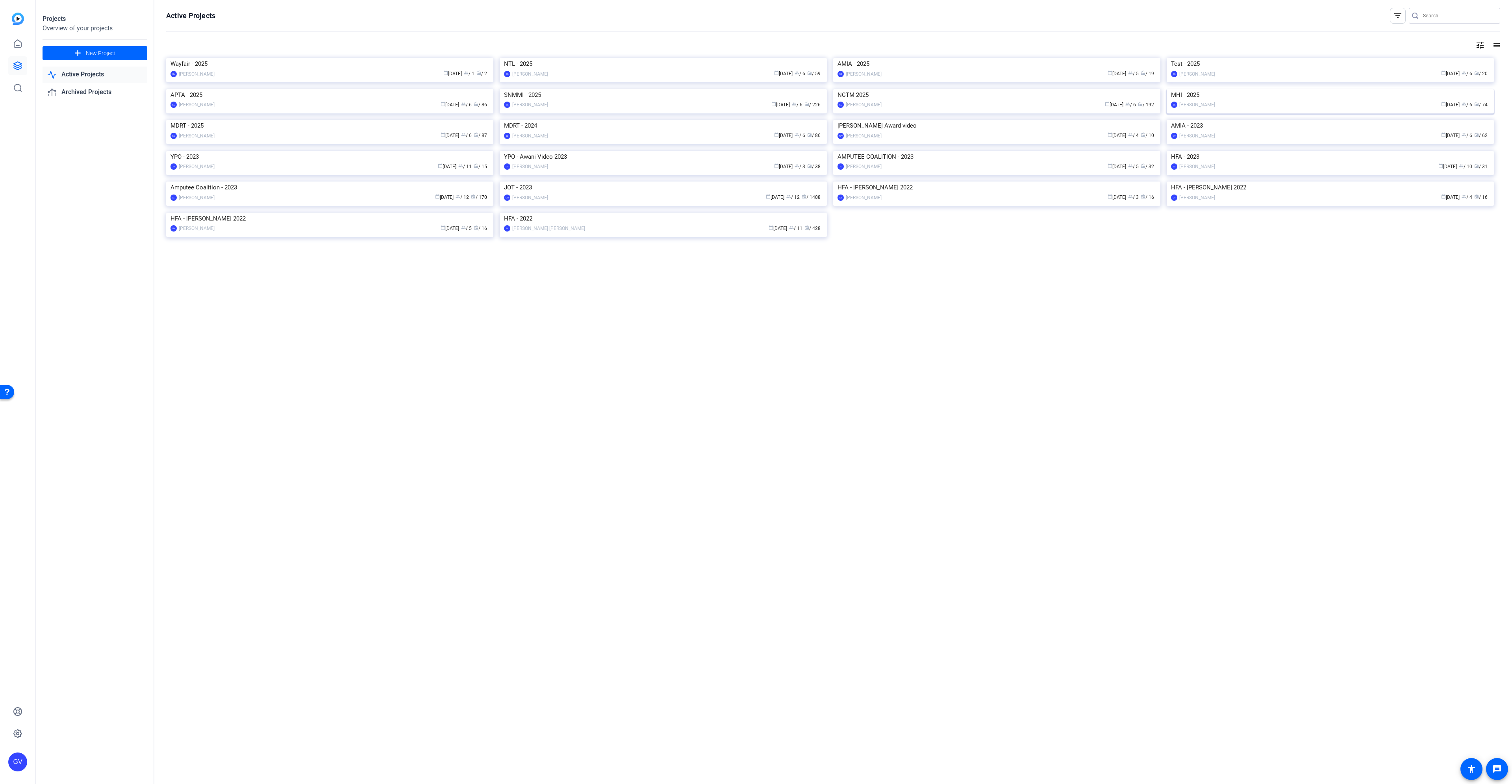
click at [1305, 89] on img at bounding box center [1330, 89] width 327 height 0
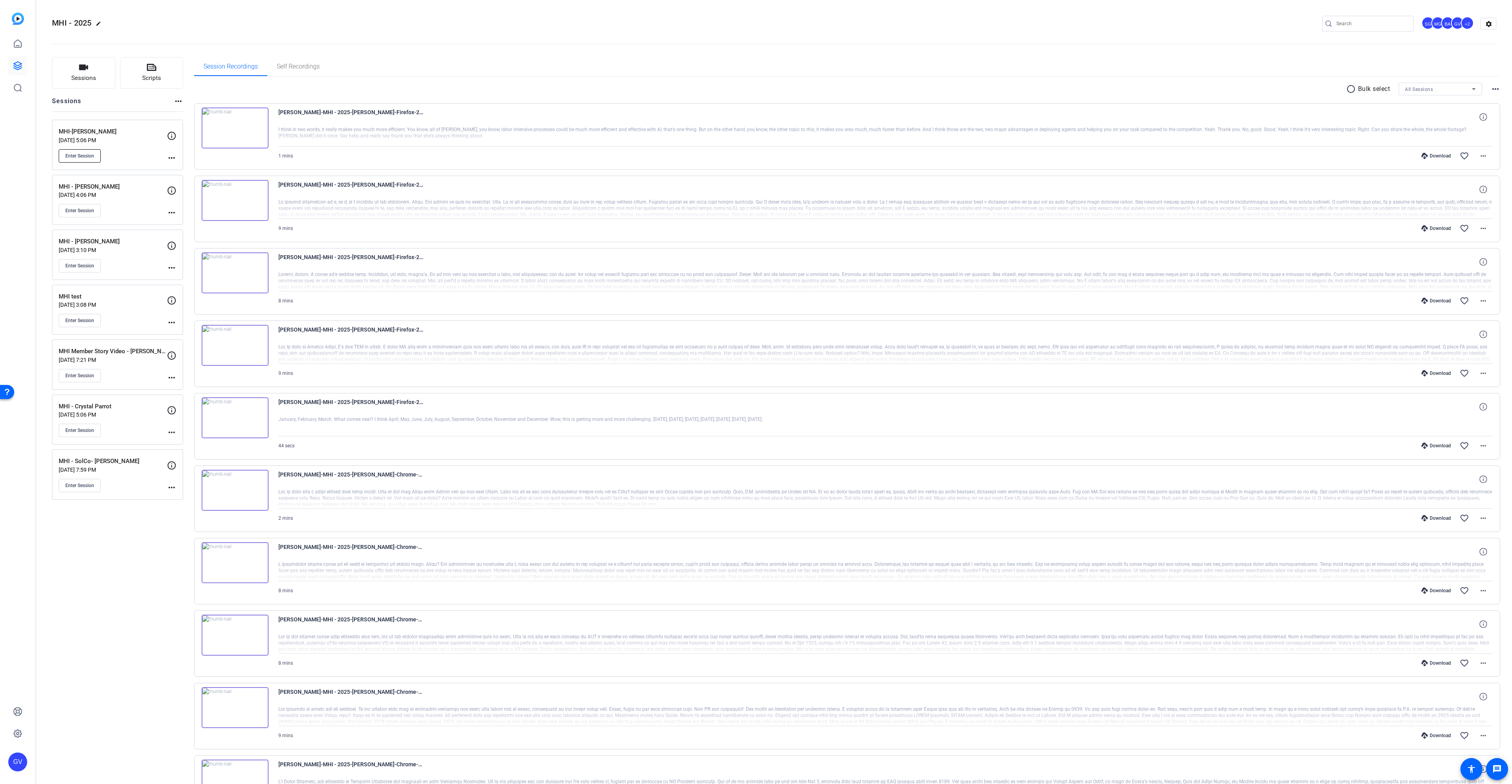
click at [82, 156] on span "Enter Session" at bounding box center [79, 156] width 29 height 6
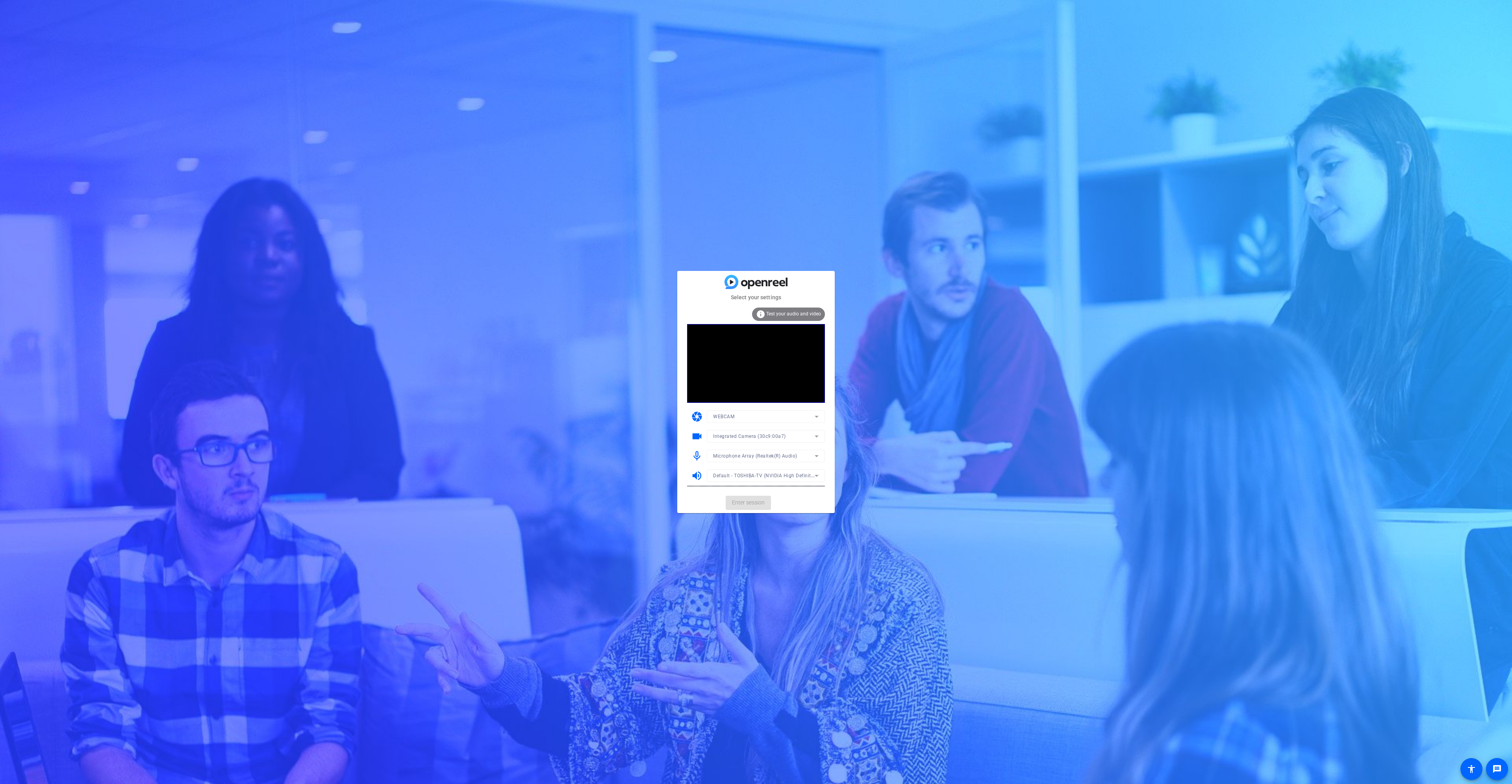
click at [740, 437] on mat-form-field "Integrated Camera (30c9:00a7)" at bounding box center [765, 436] width 118 height 12
click at [744, 505] on span "Enter session" at bounding box center [748, 502] width 33 height 8
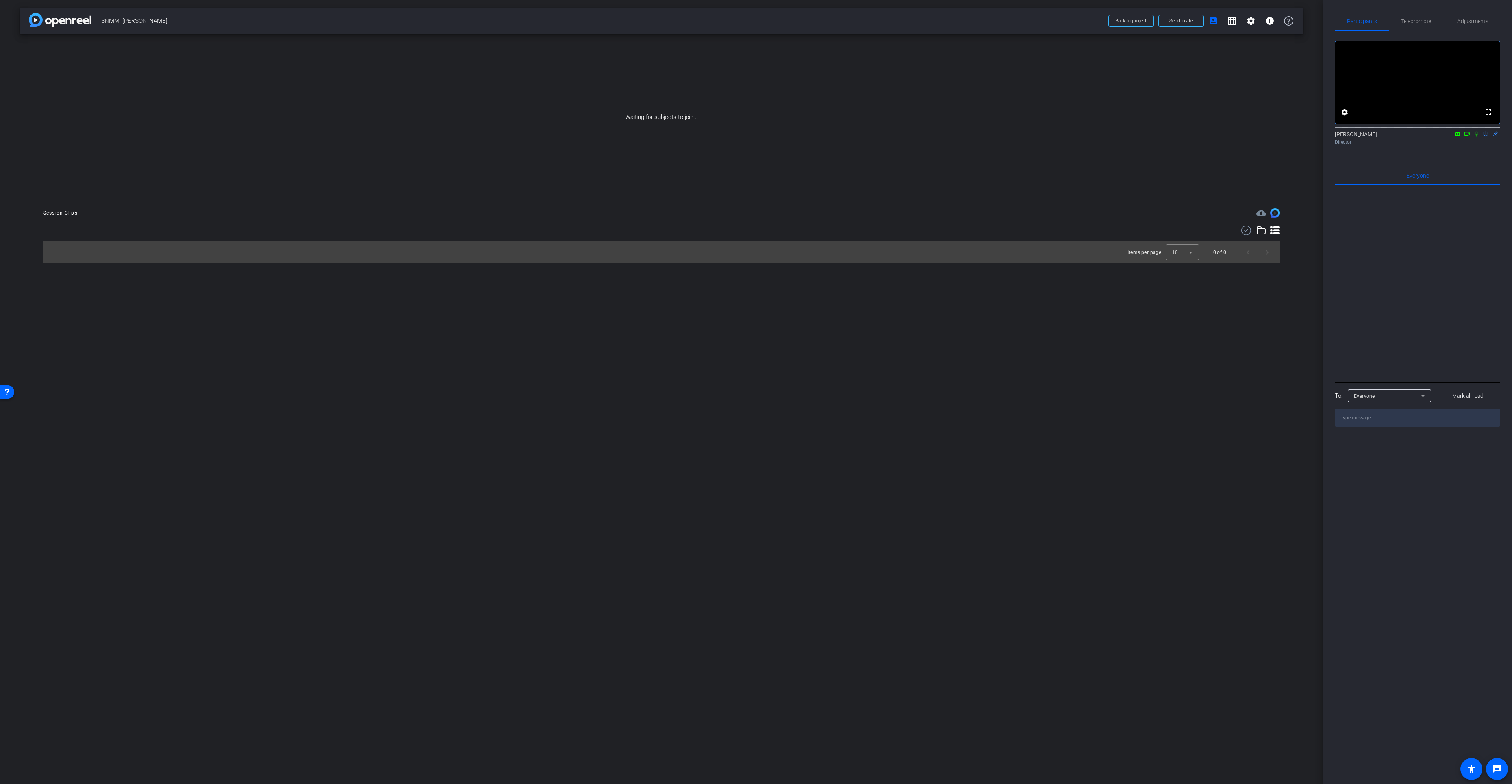
click at [1464, 136] on icon at bounding box center [1467, 134] width 5 height 4
click at [1484, 137] on icon at bounding box center [1486, 133] width 6 height 5
click at [1252, 22] on mat-icon "settings" at bounding box center [1251, 21] width 9 height 9
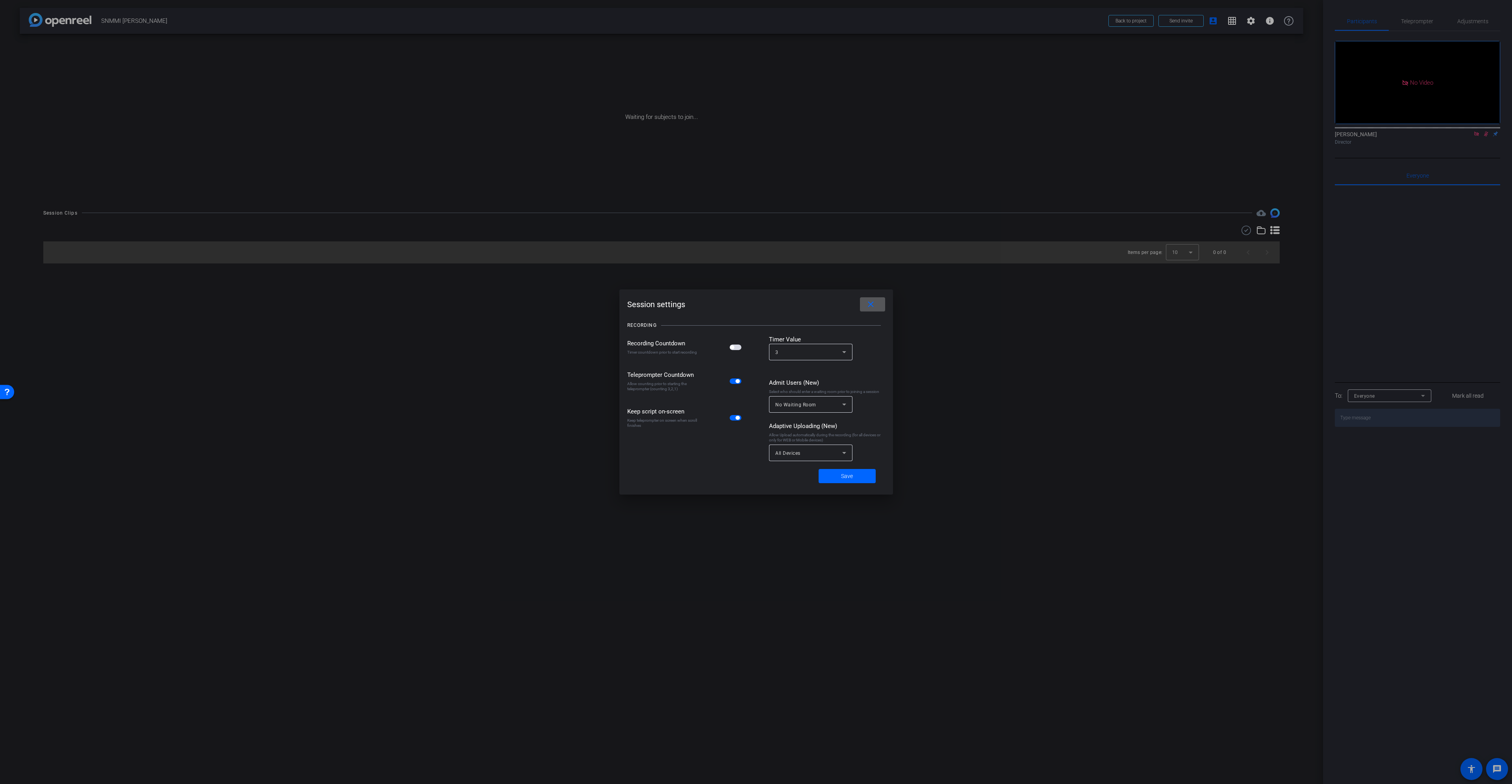
click at [815, 405] on span "No Waiting Room" at bounding box center [796, 404] width 41 height 5
click at [816, 450] on mat-option "Everyone" at bounding box center [811, 447] width 83 height 12
click at [843, 476] on span "Save" at bounding box center [847, 476] width 12 height 8
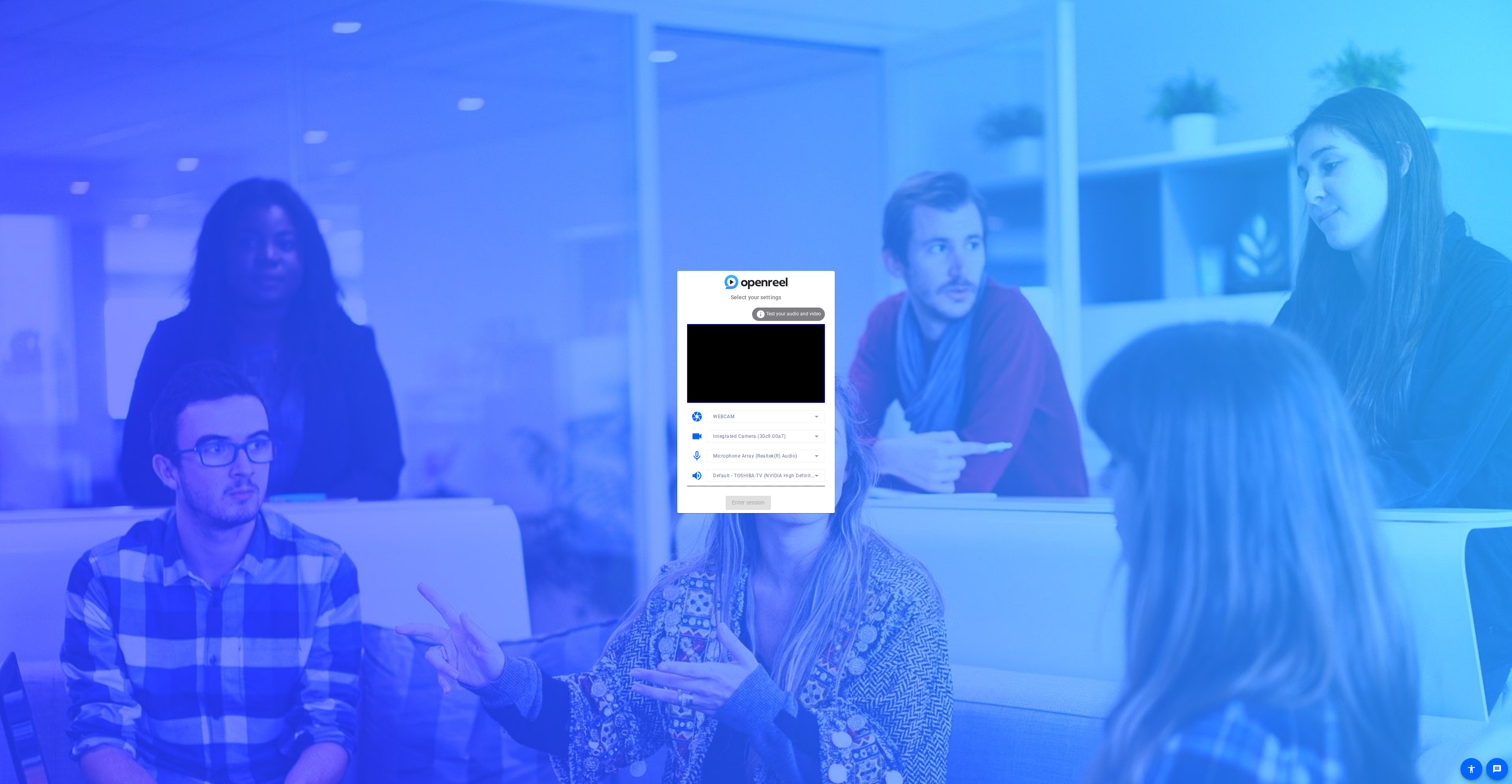
click at [758, 442] on div at bounding box center [765, 447] width 118 height 9
click at [758, 436] on span "Integrated Camera (30c9:00a7)" at bounding box center [750, 436] width 73 height 5
click at [757, 462] on span "OBS Virtual Camera" at bounding box center [735, 465] width 45 height 9
click at [758, 436] on span "OBS Virtual Camera" at bounding box center [736, 436] width 46 height 5
click at [751, 451] on span "Integrated Camera (30c9:00a7)" at bounding box center [748, 452] width 71 height 9
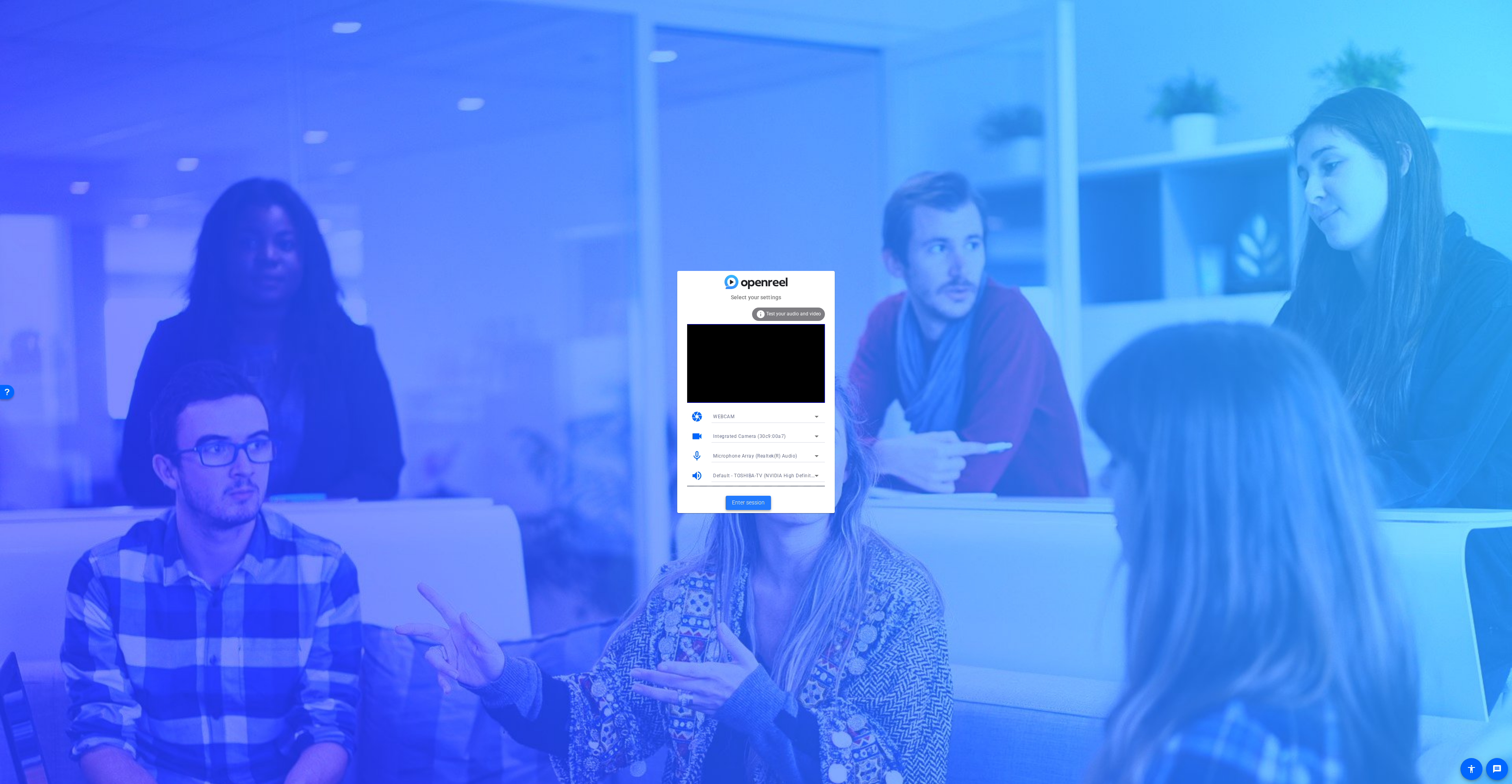
click at [748, 503] on span "Enter session" at bounding box center [748, 502] width 33 height 8
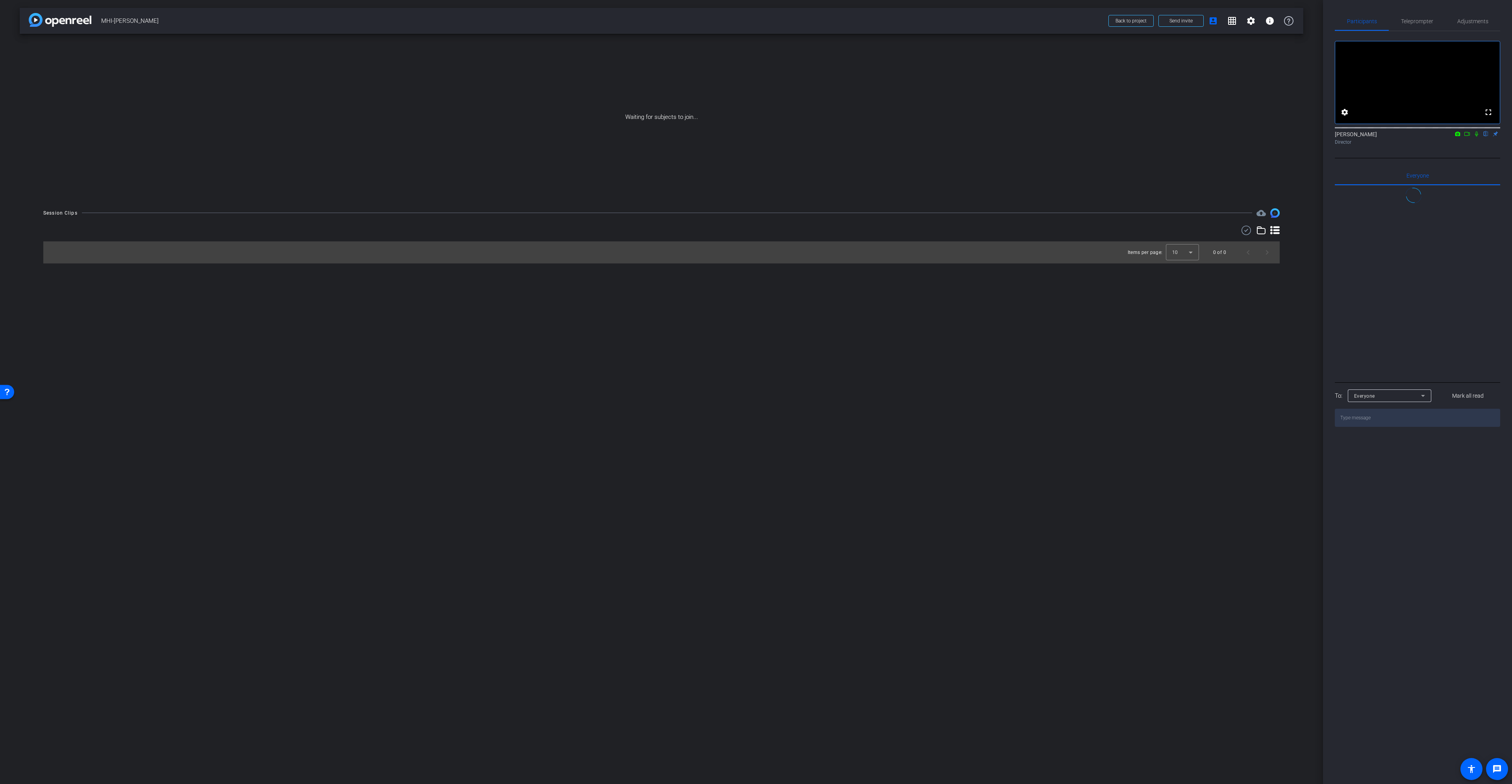
drag, startPoint x: 1466, startPoint y: 145, endPoint x: 1471, endPoint y: 144, distance: 5.1
click at [1466, 137] on icon at bounding box center [1467, 133] width 6 height 5
click at [1484, 137] on icon at bounding box center [1486, 133] width 6 height 5
click at [1258, 16] on span at bounding box center [1251, 21] width 19 height 19
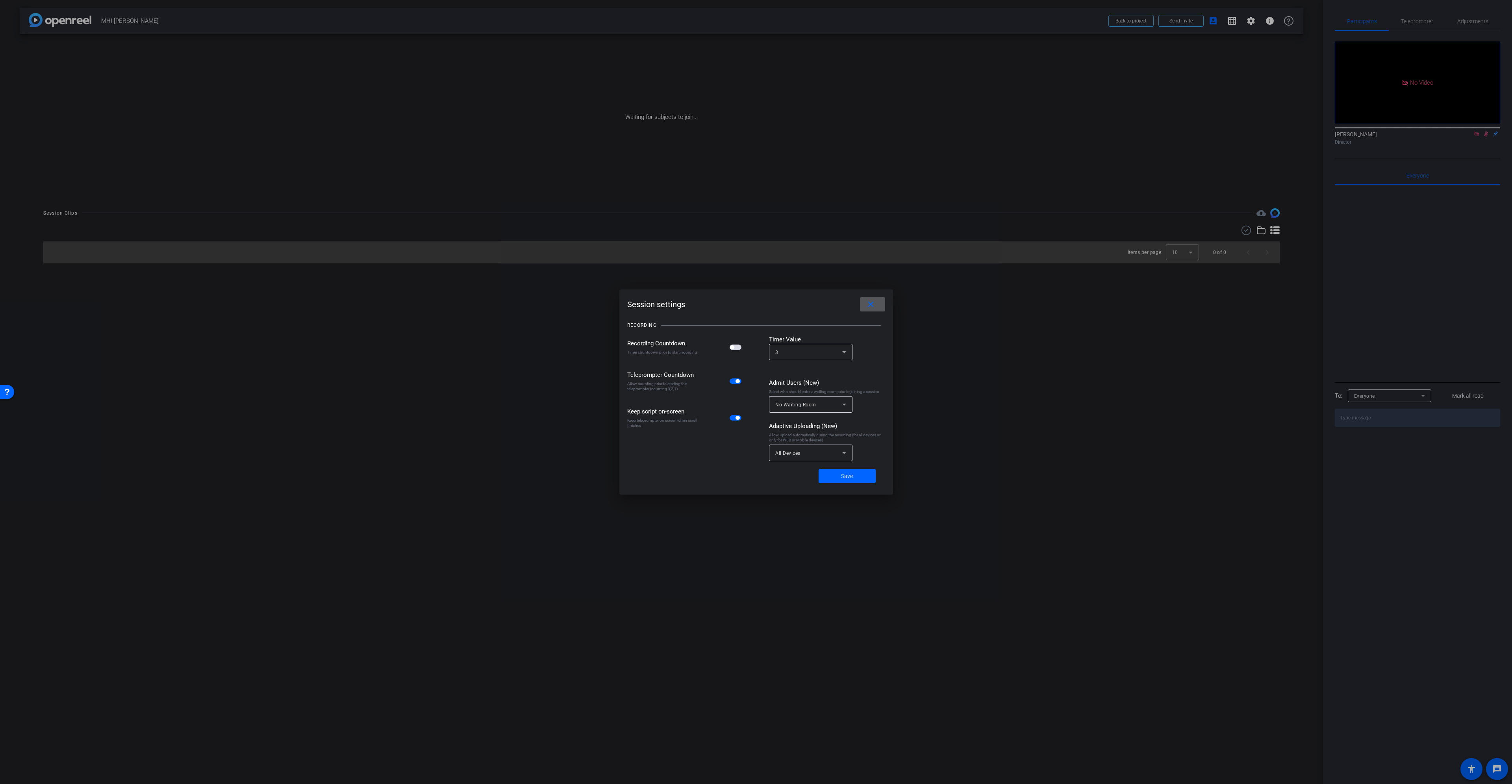
click at [795, 404] on span "No Waiting Room" at bounding box center [796, 404] width 41 height 5
click at [789, 448] on span "Everyone" at bounding box center [786, 447] width 21 height 9
click at [846, 473] on span "Save" at bounding box center [847, 476] width 12 height 8
